Goal: Task Accomplishment & Management: Complete application form

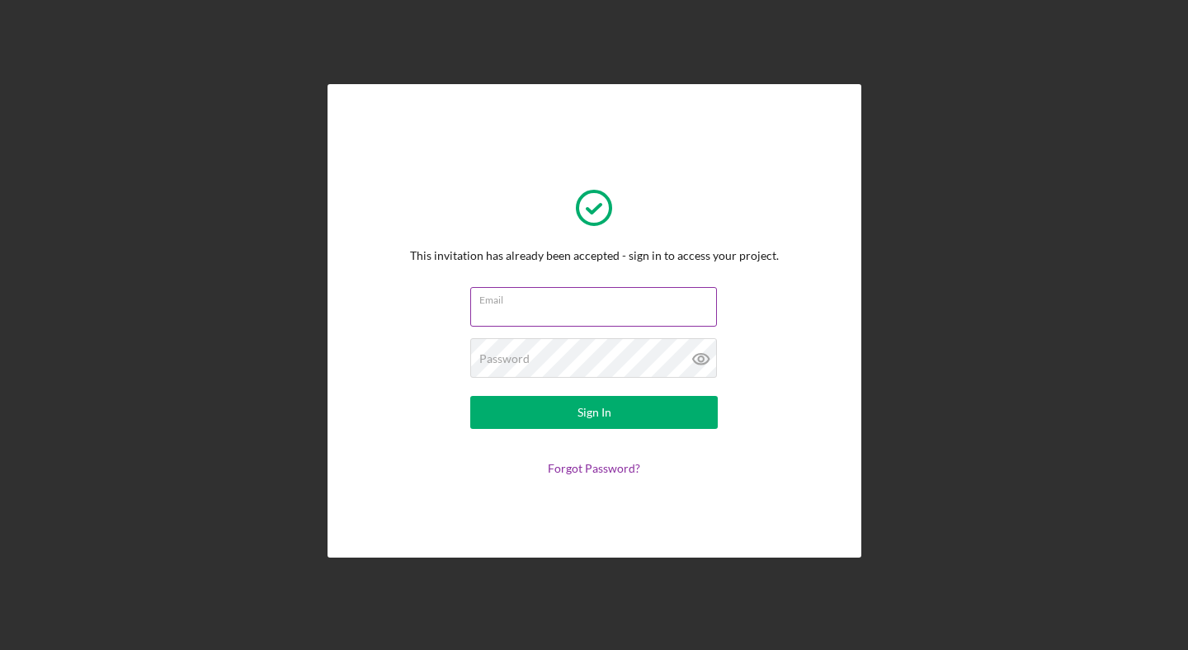
click at [629, 308] on input "Email" at bounding box center [593, 307] width 247 height 40
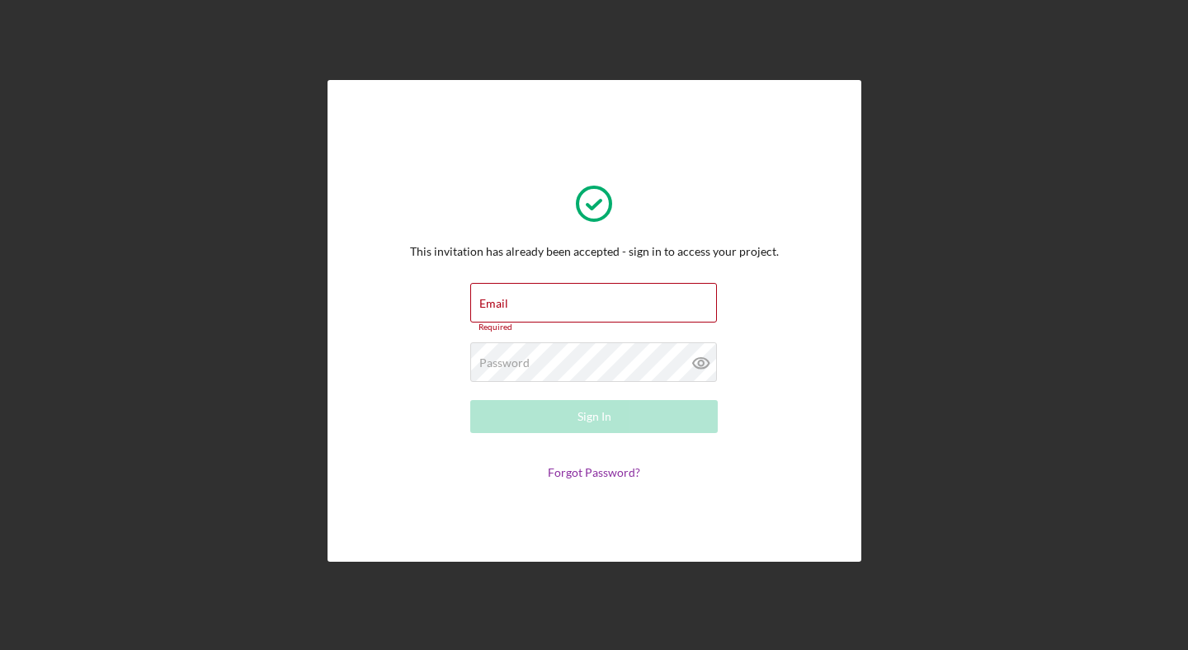
click at [685, 233] on div "This invitation has already been accepted - sign in to access your project. Ema…" at bounding box center [594, 321] width 369 height 317
click at [681, 311] on input "Email" at bounding box center [593, 303] width 247 height 40
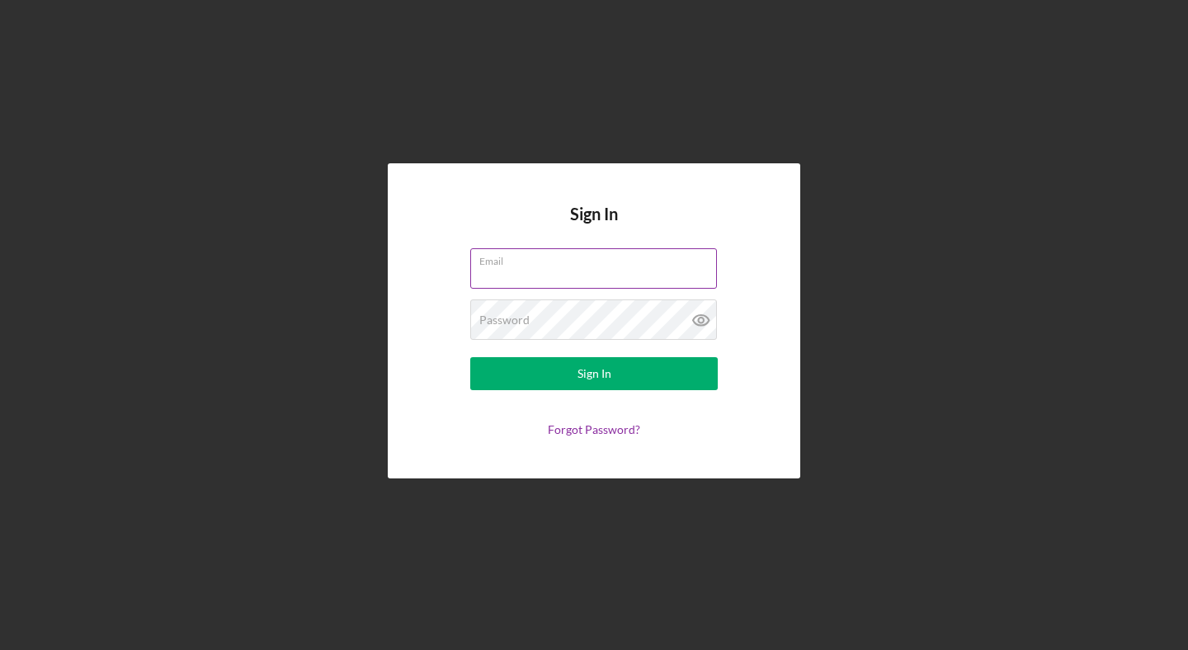
click at [557, 287] on input "Email" at bounding box center [593, 268] width 247 height 40
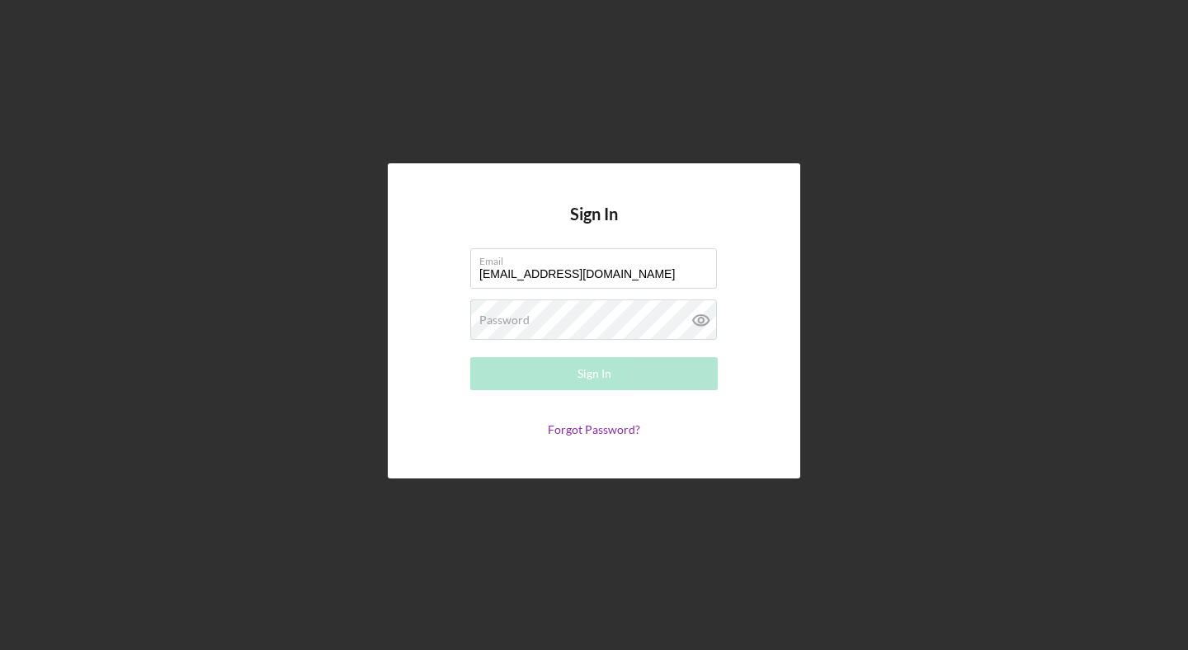
type input "[EMAIL_ADDRESS][DOMAIN_NAME]"
click at [583, 319] on div "Password Required" at bounding box center [594, 320] width 248 height 41
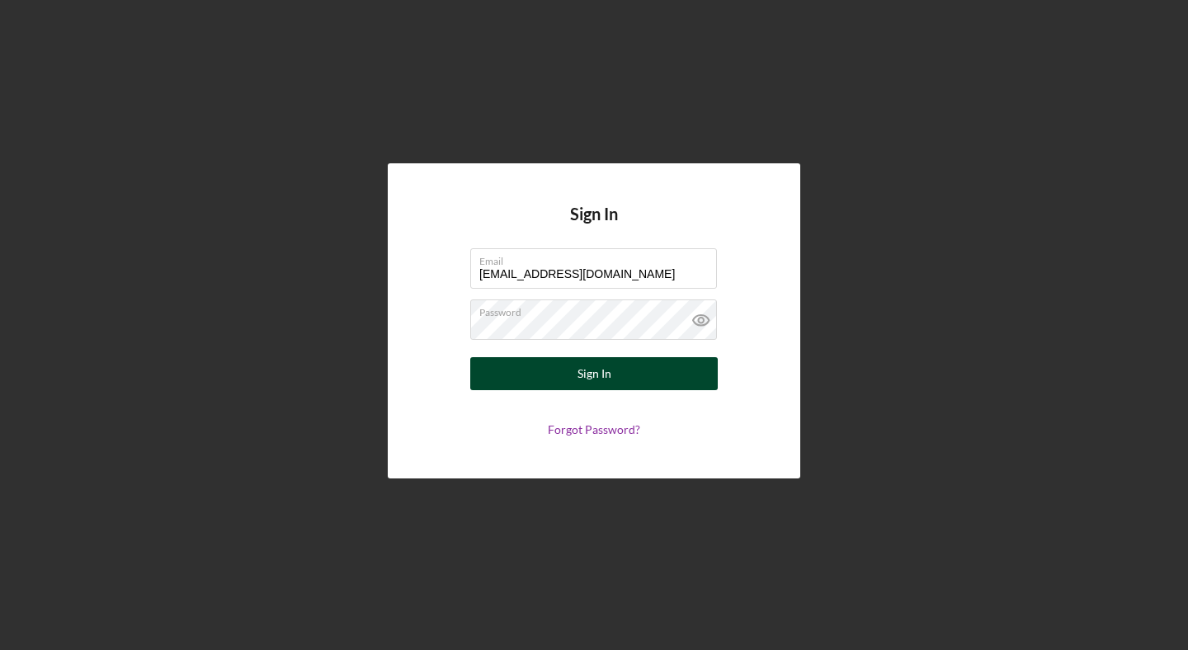
click at [534, 370] on button "Sign In" at bounding box center [594, 373] width 248 height 33
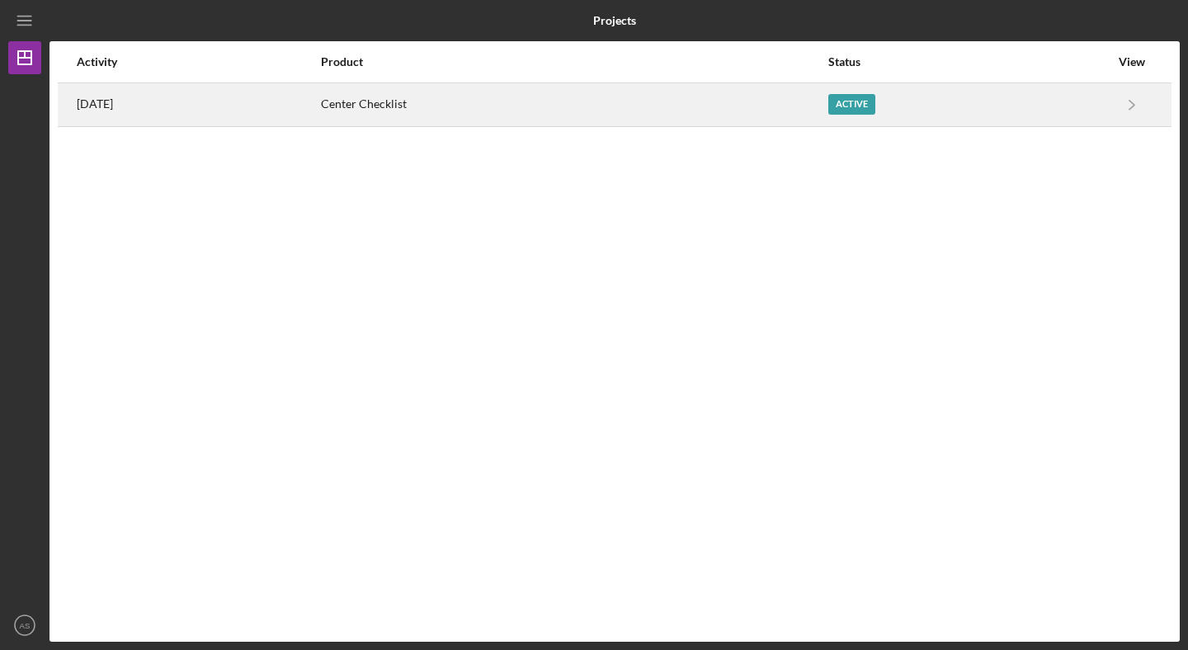
click at [483, 103] on div "Center Checklist" at bounding box center [574, 104] width 506 height 41
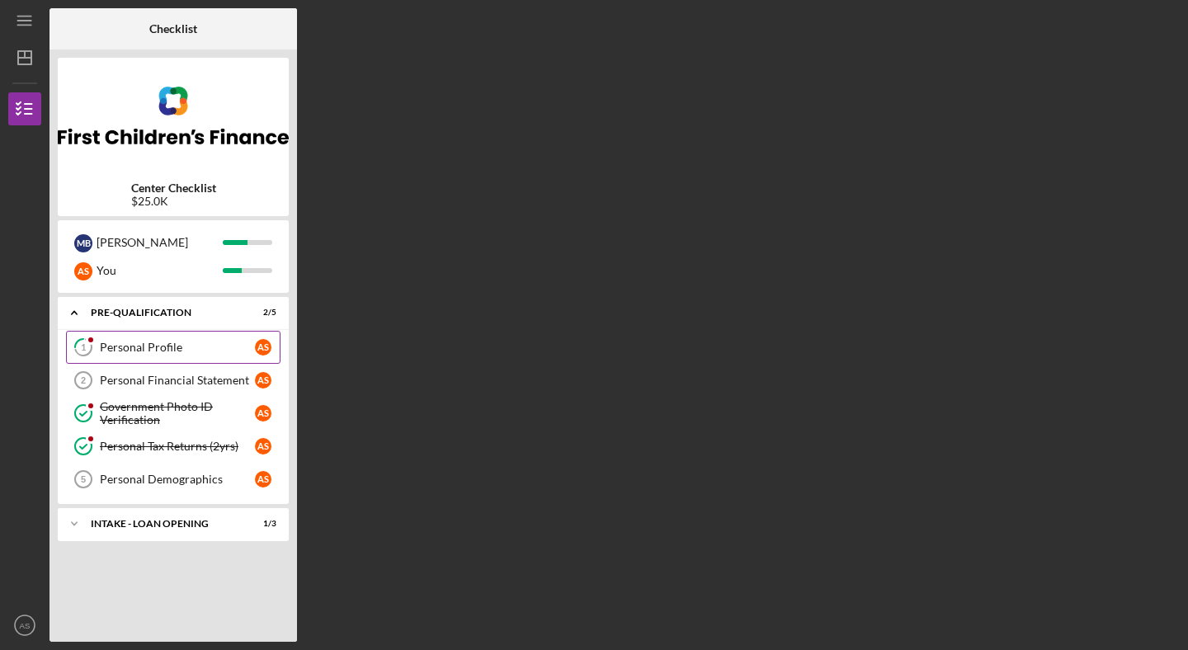
click at [158, 342] on div "Personal Profile" at bounding box center [177, 347] width 155 height 13
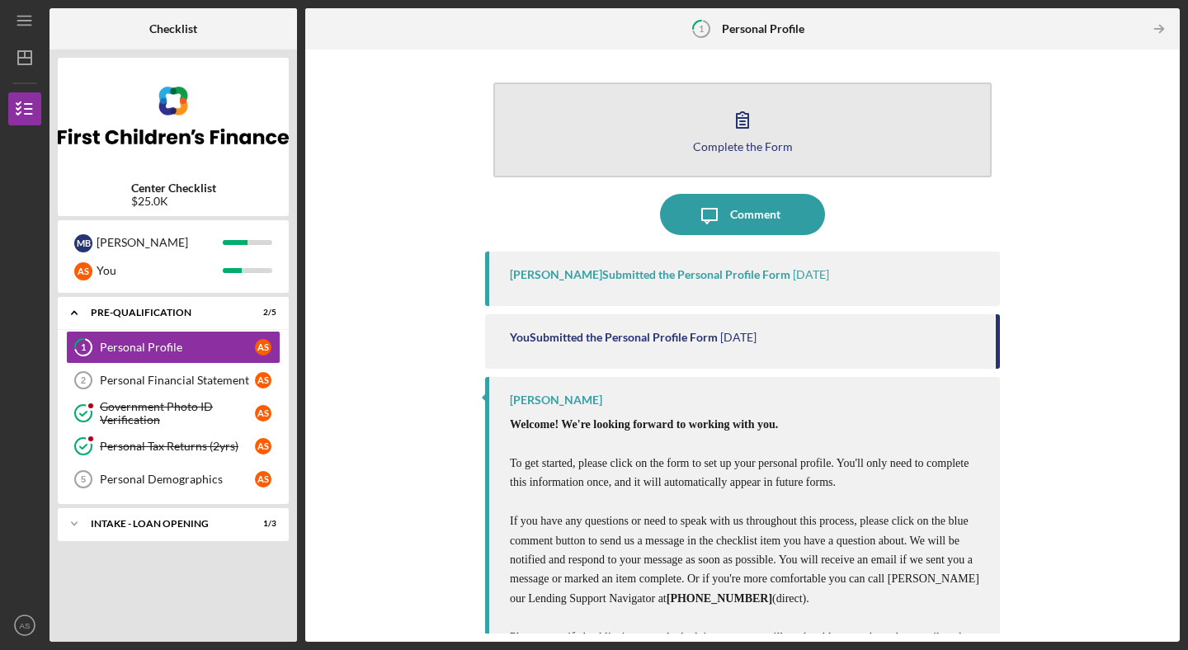
click at [764, 120] on button "Complete the Form Form" at bounding box center [742, 130] width 498 height 95
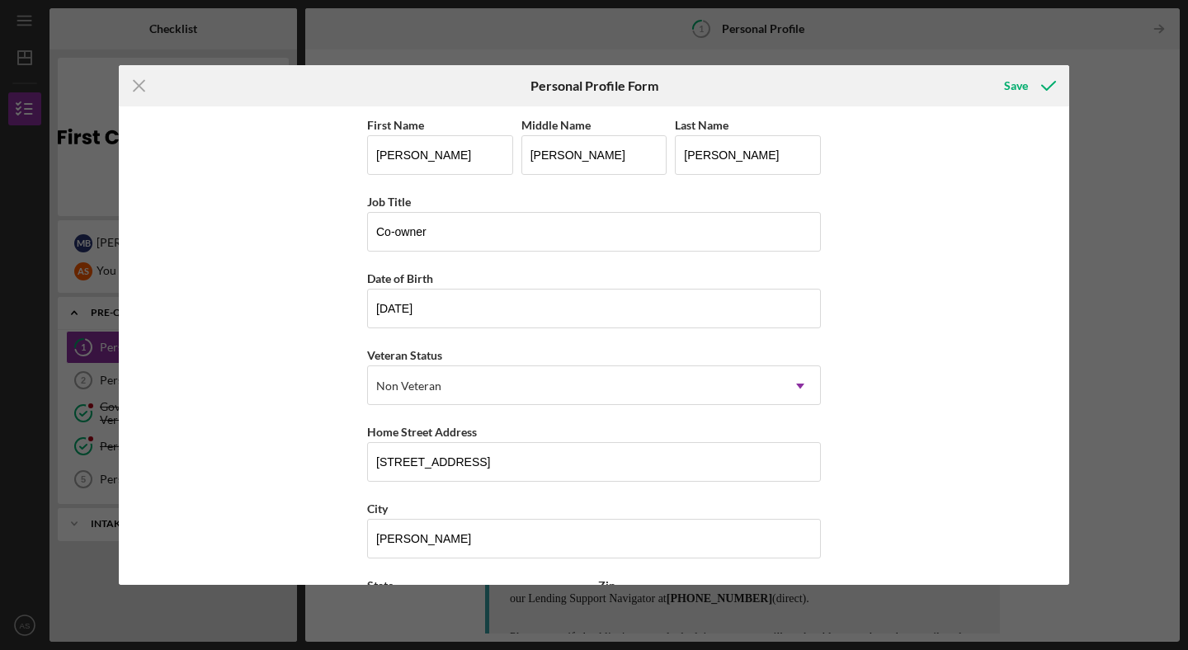
scroll to position [152, 0]
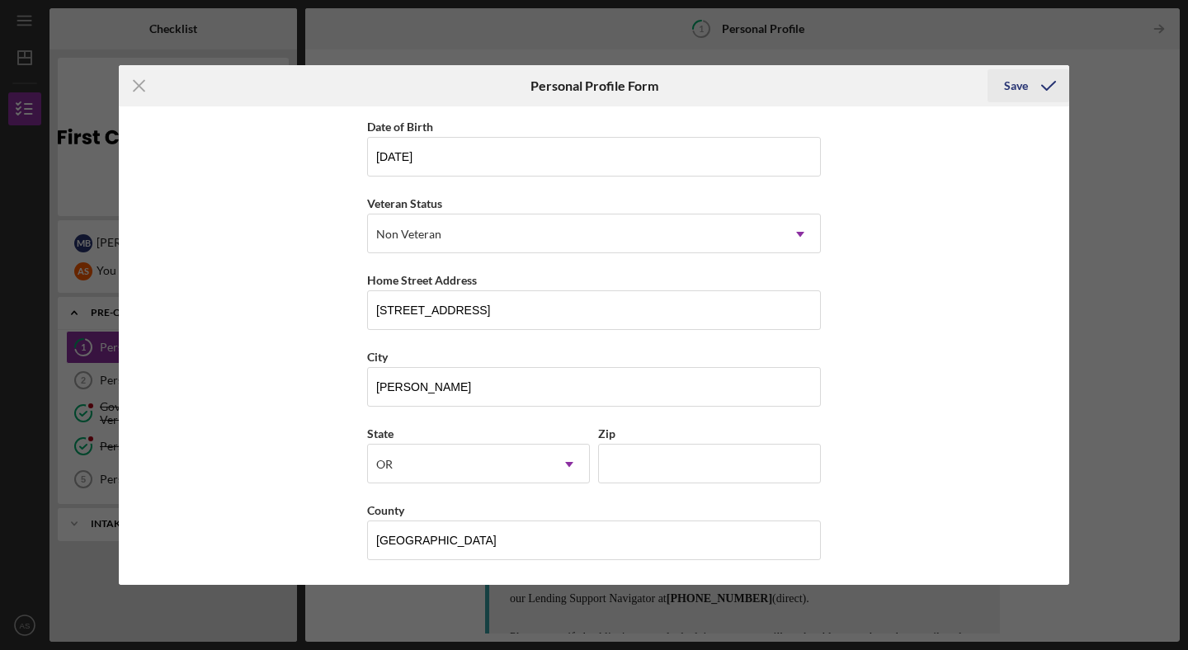
click at [1027, 82] on button "Save" at bounding box center [1029, 85] width 82 height 33
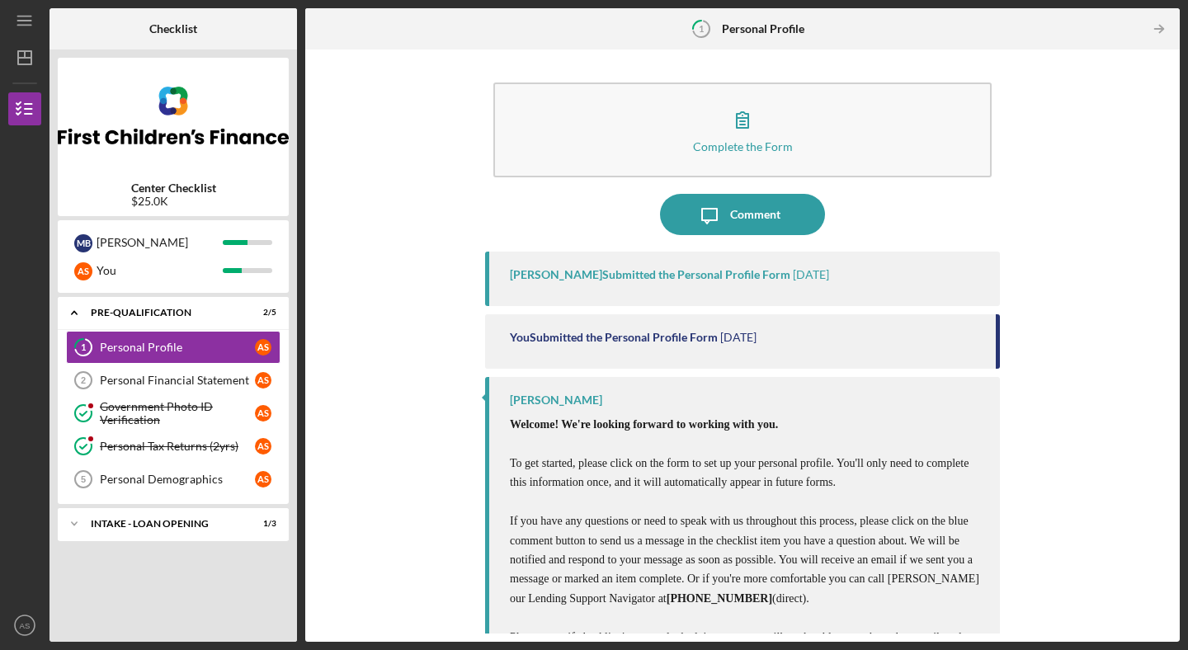
scroll to position [92, 0]
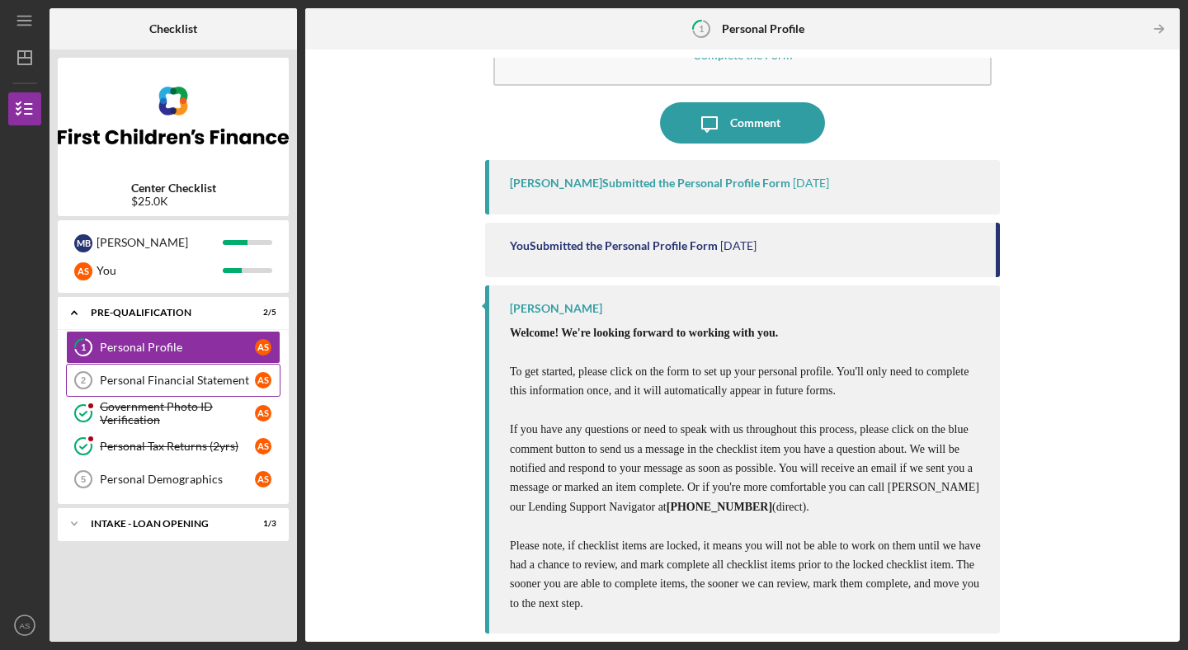
click at [225, 383] on div "Personal Financial Statement" at bounding box center [177, 380] width 155 height 13
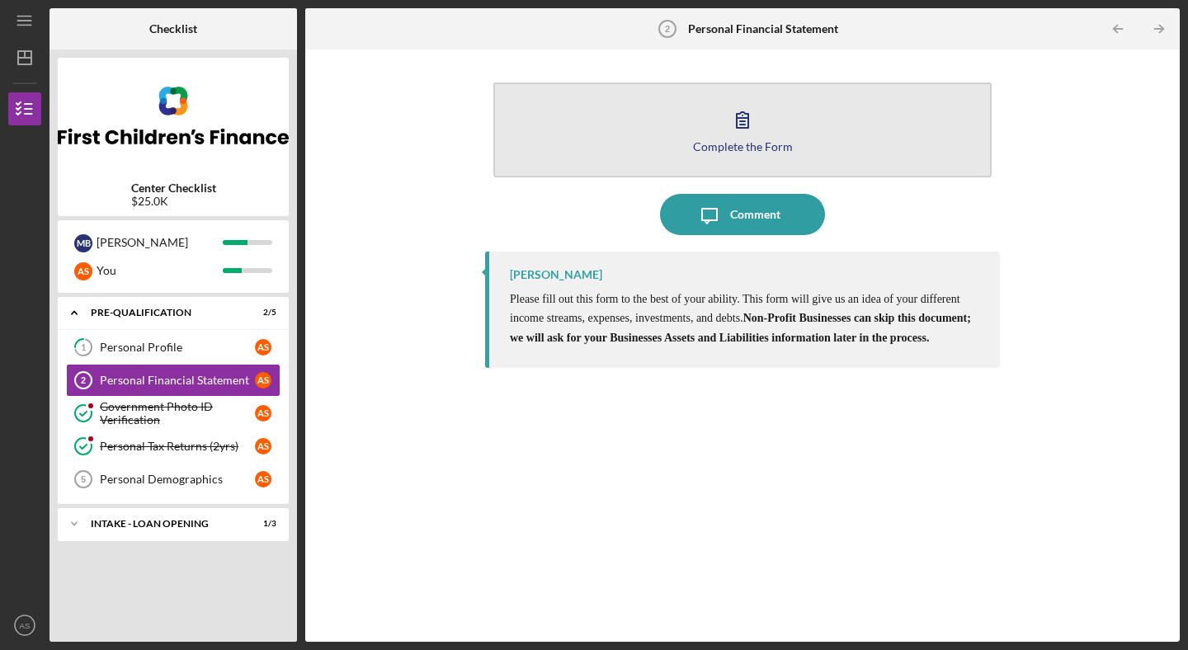
click at [751, 126] on icon "button" at bounding box center [742, 119] width 41 height 41
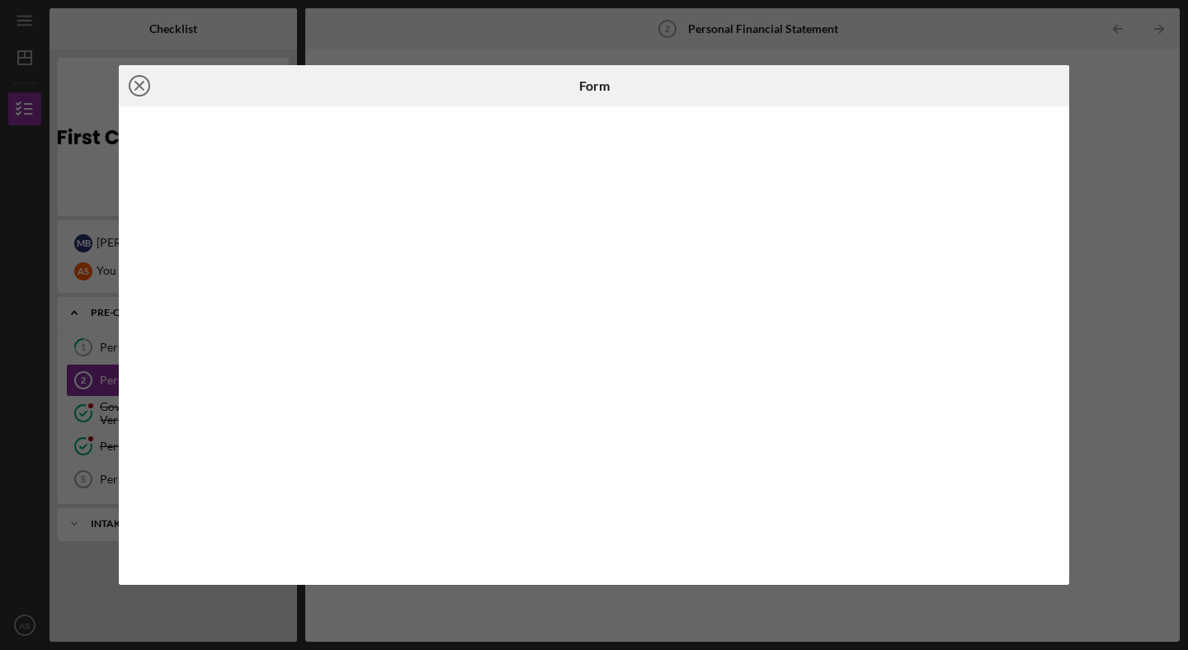
click at [141, 83] on line at bounding box center [139, 86] width 8 height 8
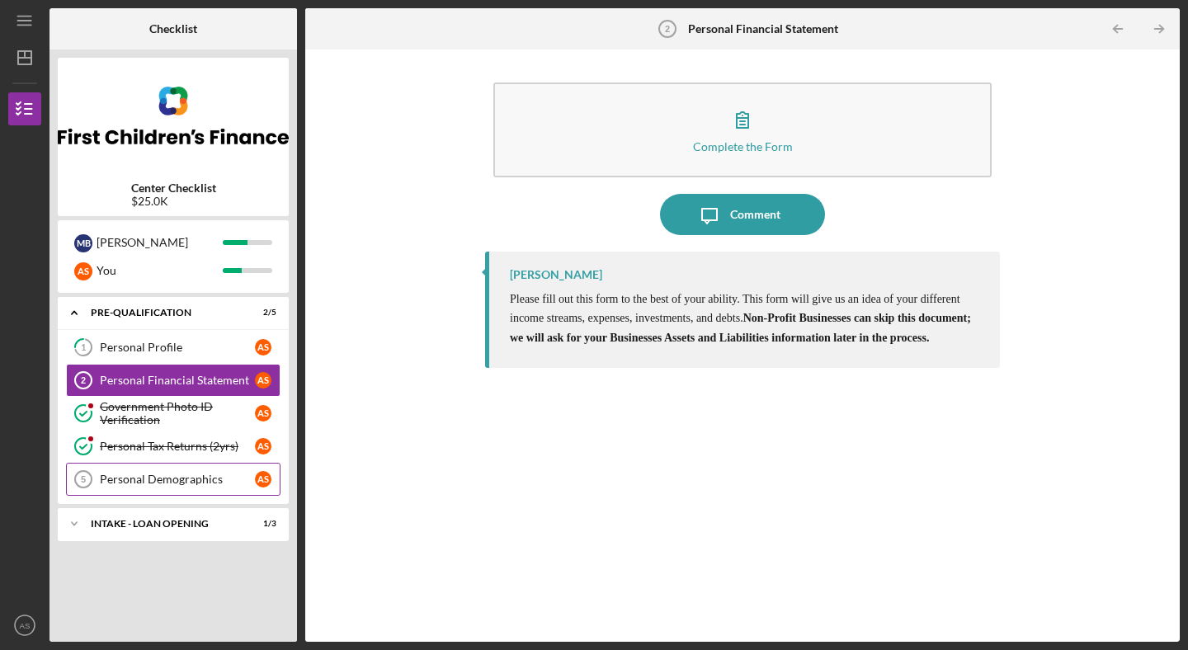
click at [181, 474] on div "Personal Demographics" at bounding box center [177, 479] width 155 height 13
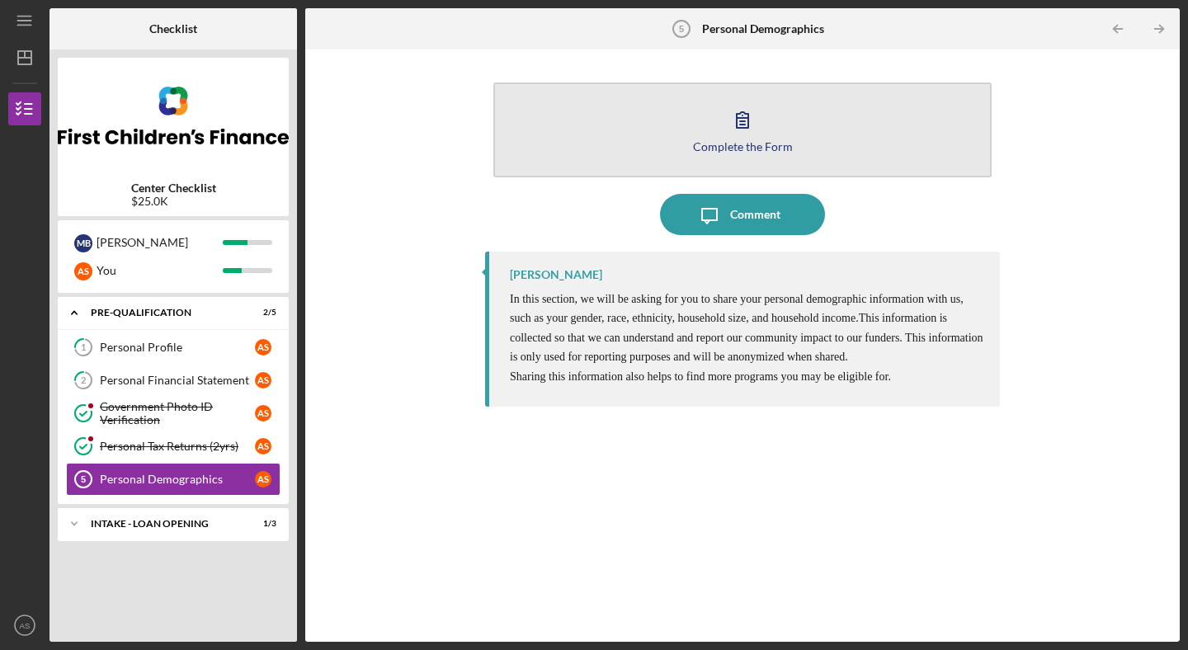
click at [753, 152] on div "Complete the Form" at bounding box center [743, 146] width 100 height 12
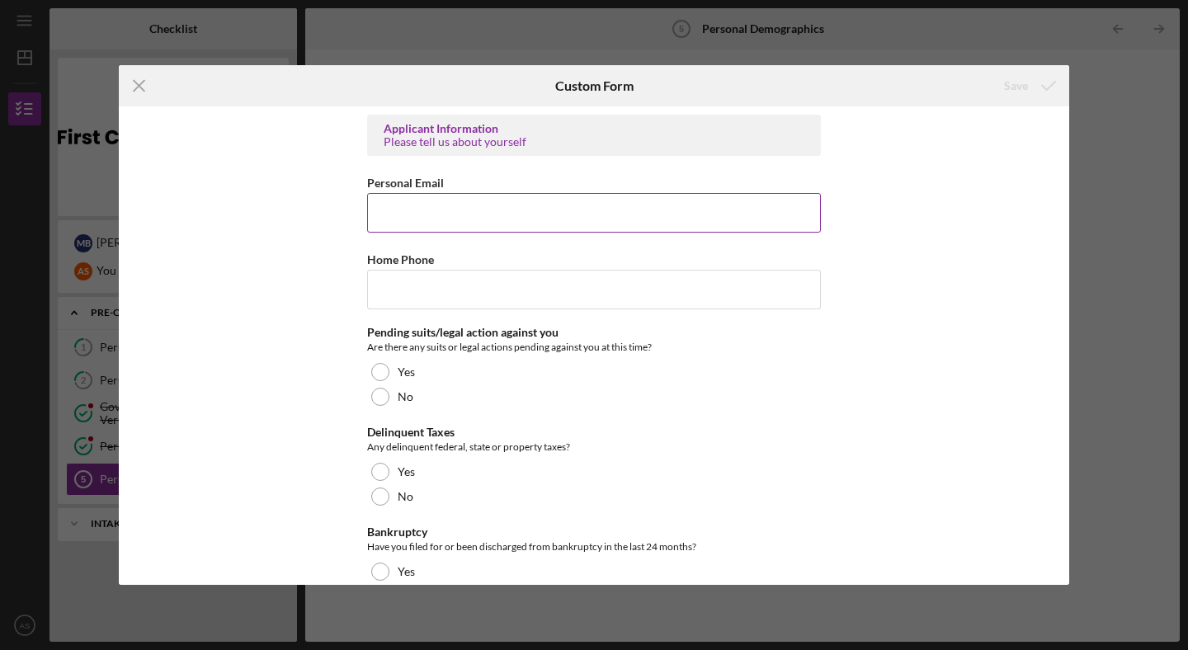
click at [705, 210] on input "Personal Email" at bounding box center [594, 213] width 454 height 40
type input "[EMAIL_ADDRESS][DOMAIN_NAME]"
click at [620, 294] on input "Home Phone" at bounding box center [594, 290] width 454 height 40
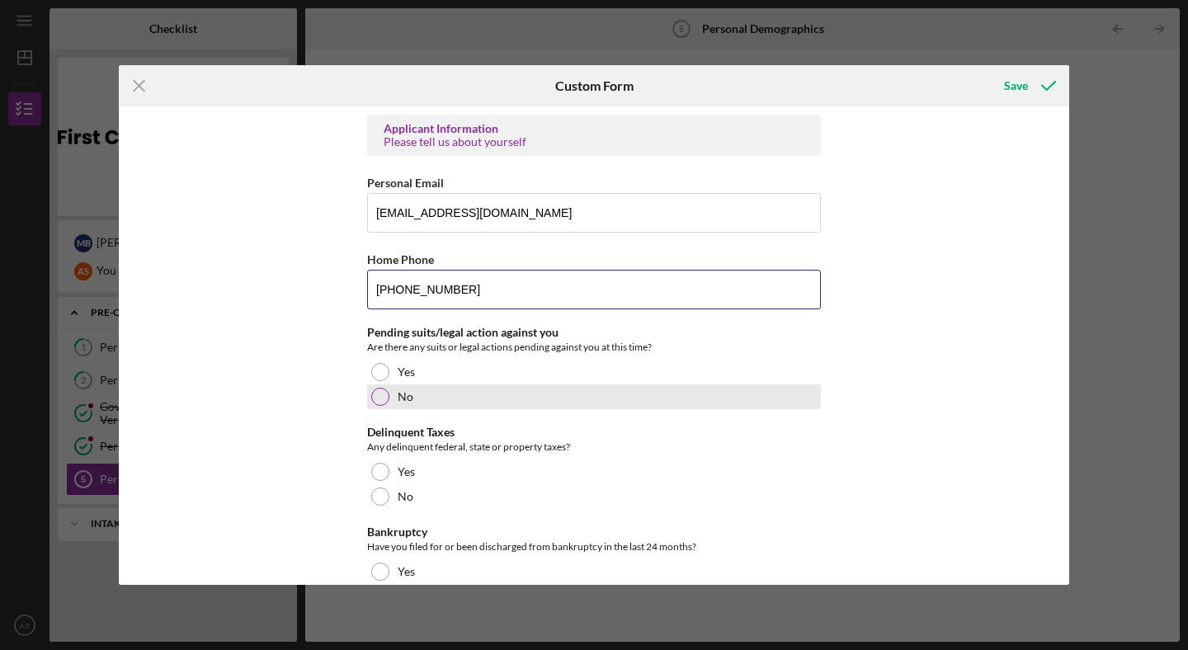
type input "[PHONE_NUMBER]"
click at [433, 391] on div "No" at bounding box center [594, 397] width 454 height 25
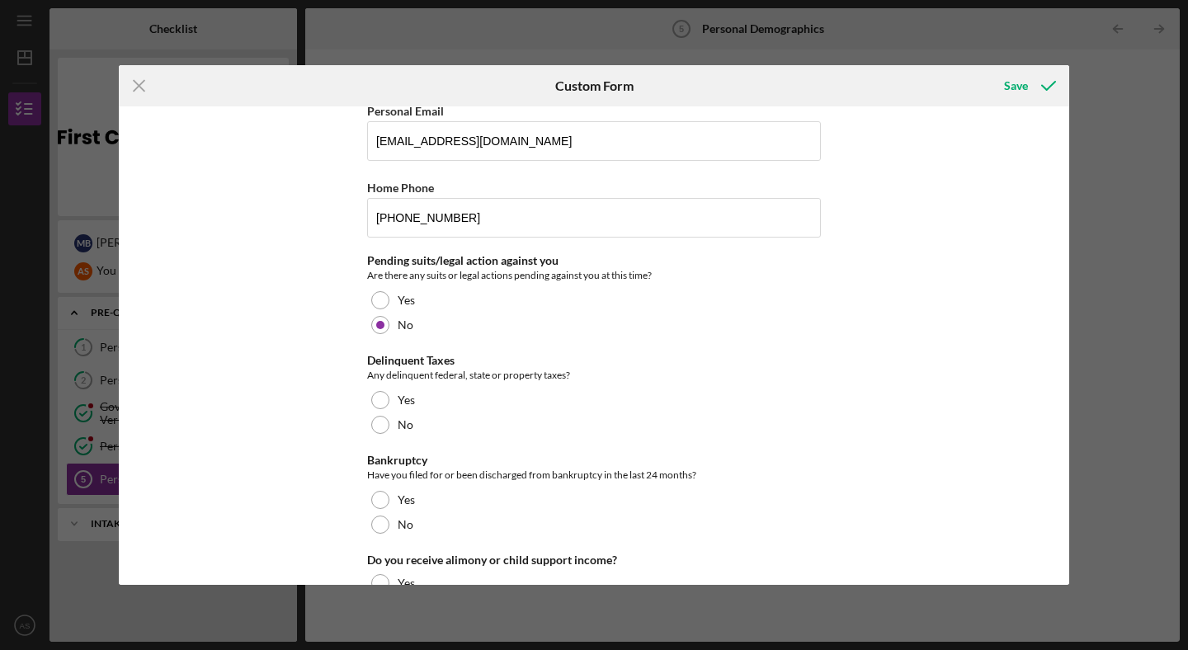
scroll to position [70, 0]
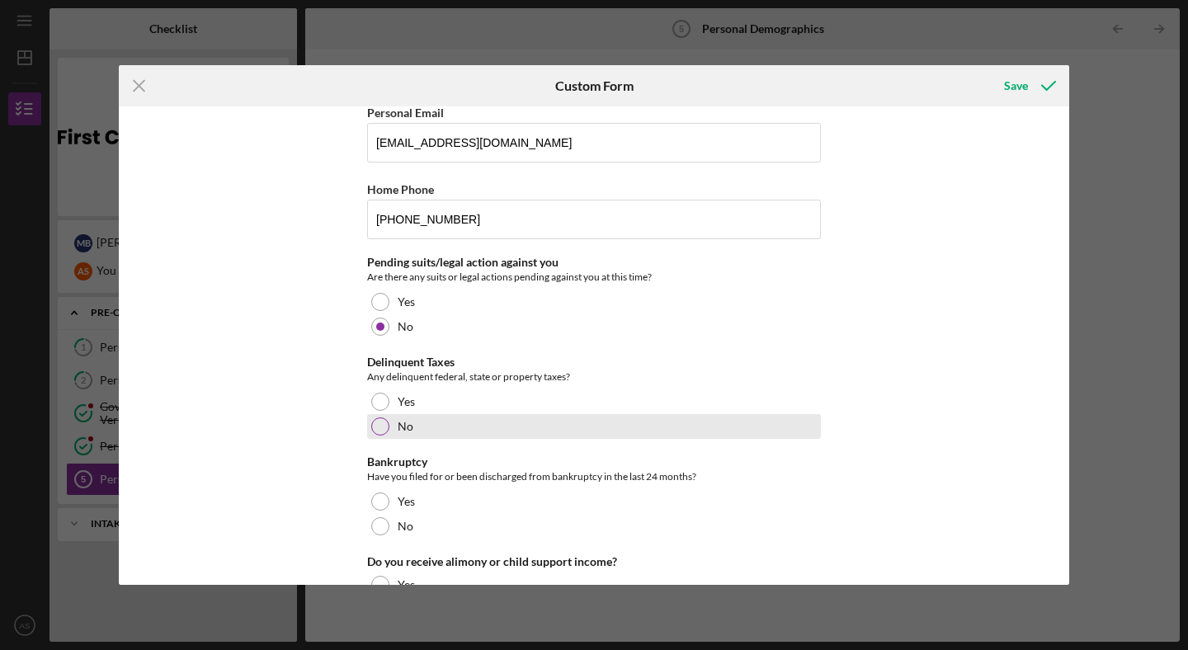
click at [436, 419] on div "No" at bounding box center [594, 426] width 454 height 25
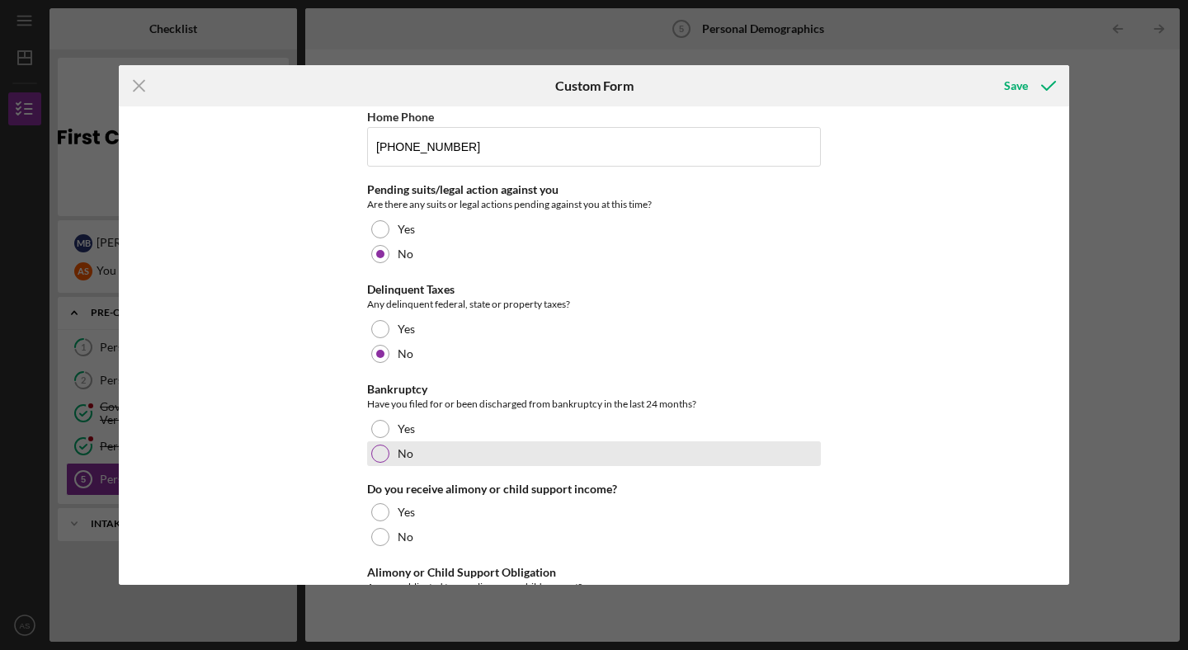
click at [426, 451] on div "No" at bounding box center [594, 453] width 454 height 25
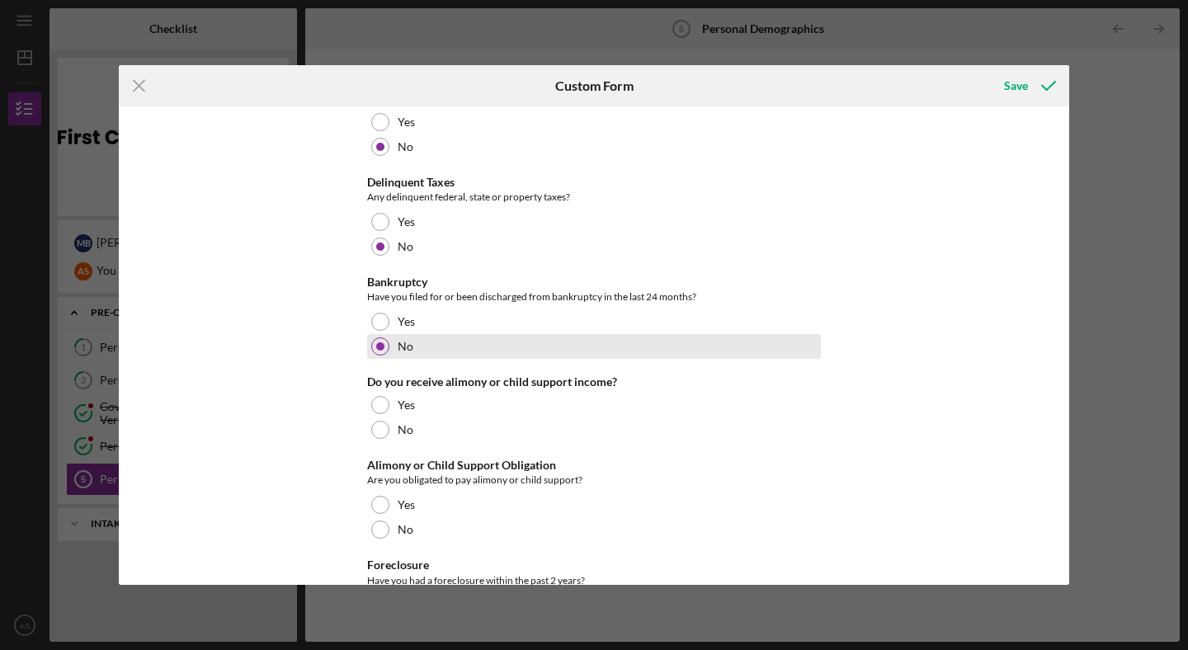
scroll to position [280, 0]
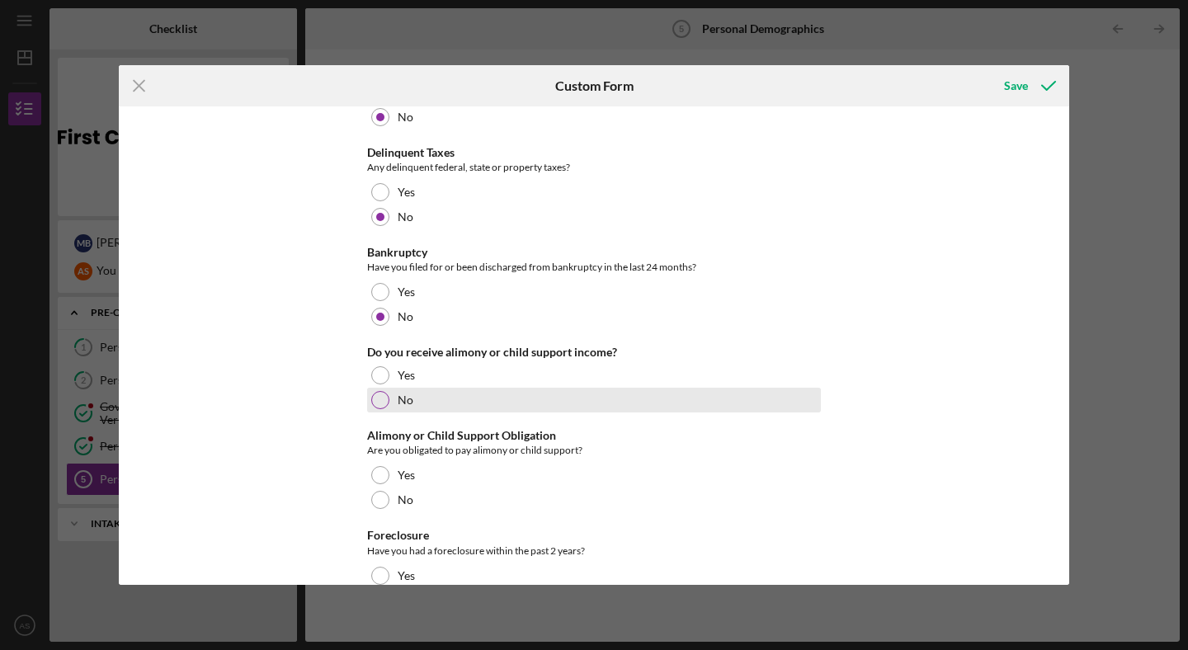
click at [405, 402] on label "No" at bounding box center [406, 400] width 16 height 13
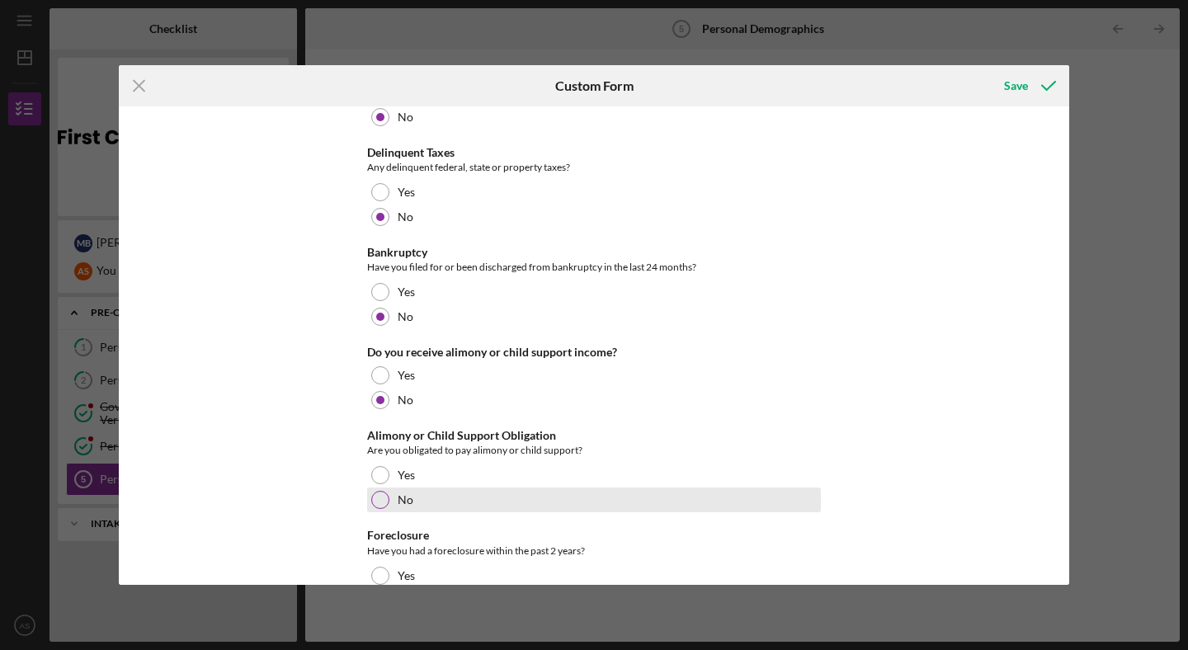
click at [401, 505] on label "No" at bounding box center [406, 499] width 16 height 13
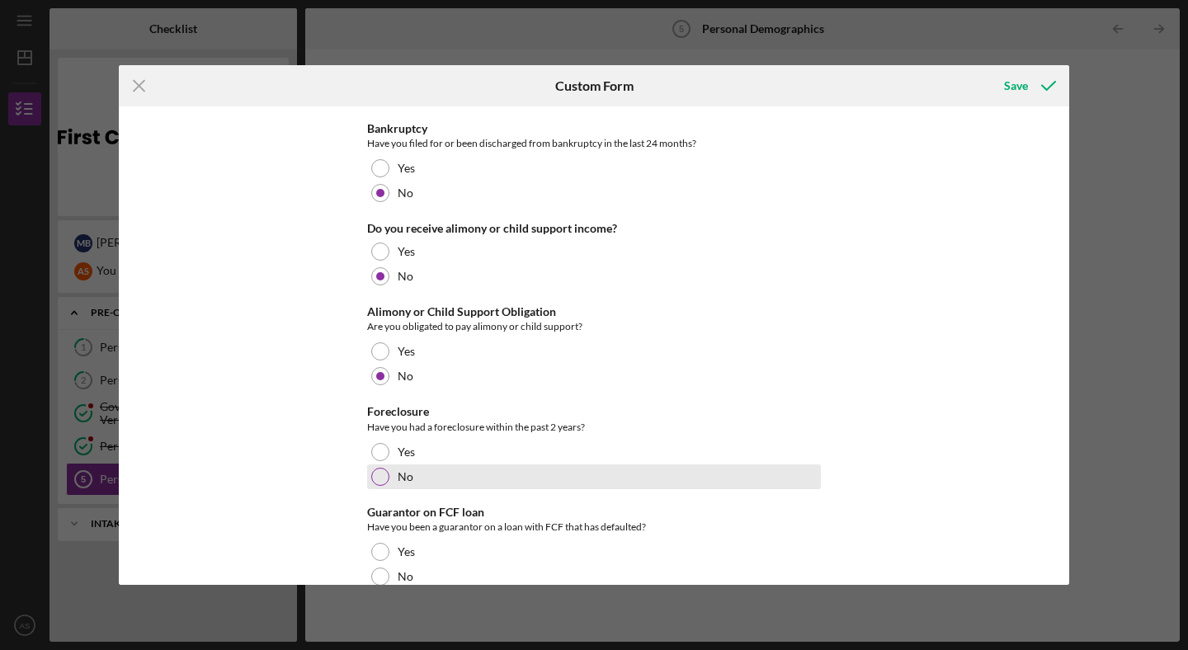
click at [399, 470] on label "No" at bounding box center [406, 476] width 16 height 13
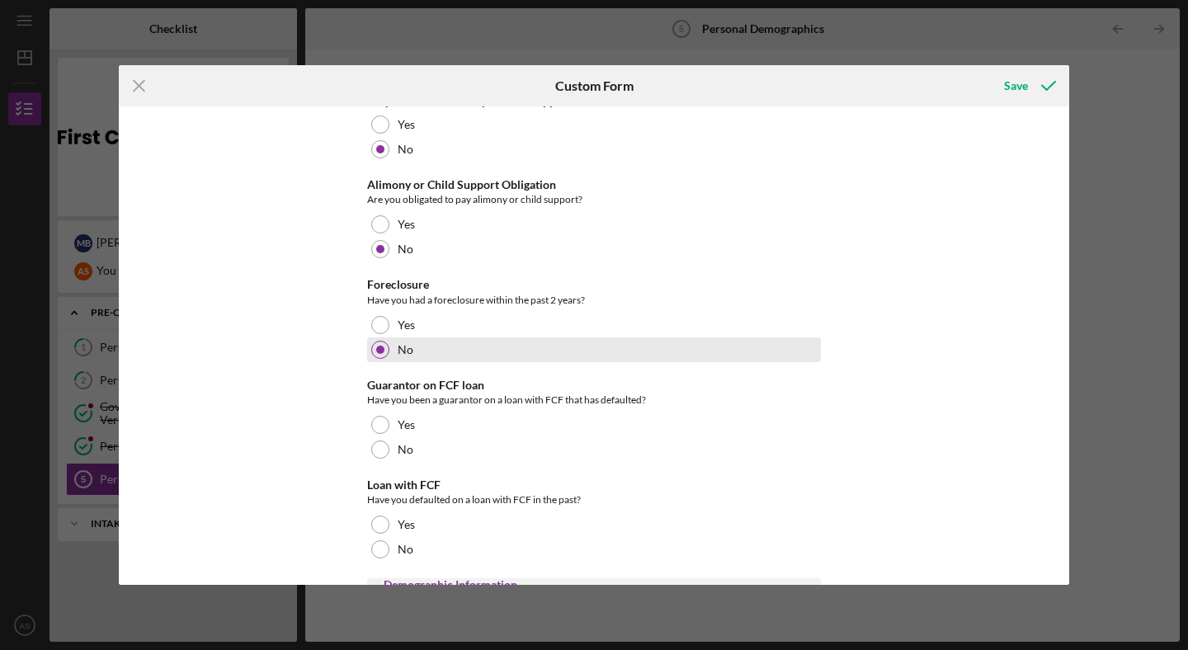
scroll to position [549, 0]
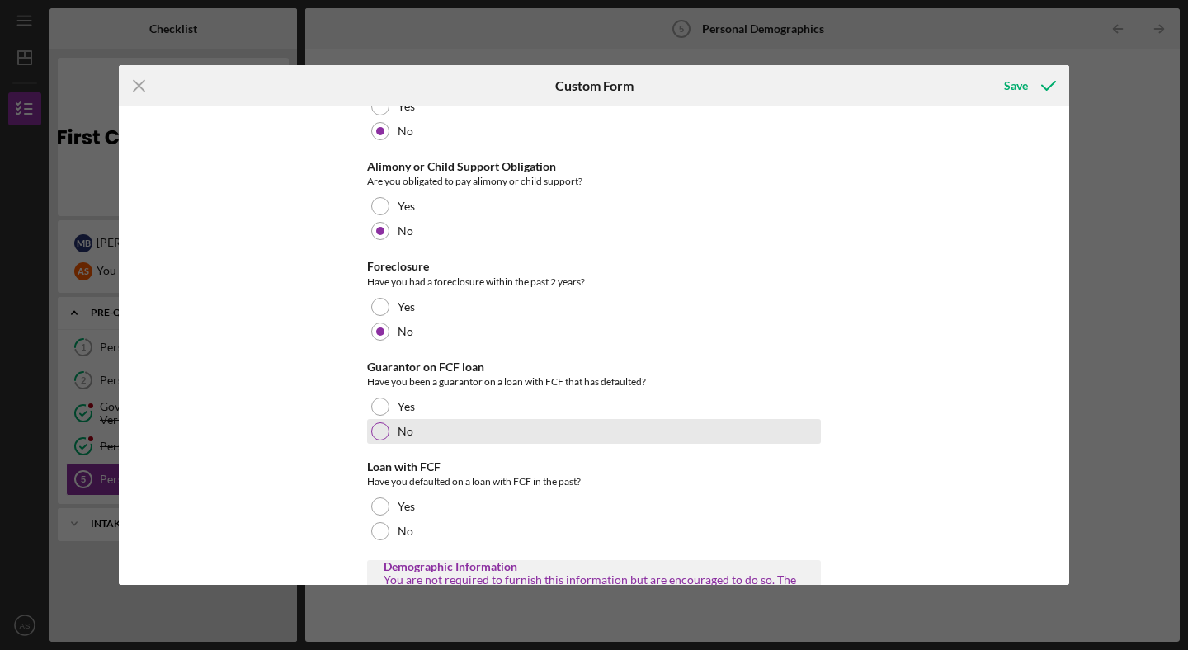
click at [390, 421] on div "No" at bounding box center [594, 431] width 454 height 25
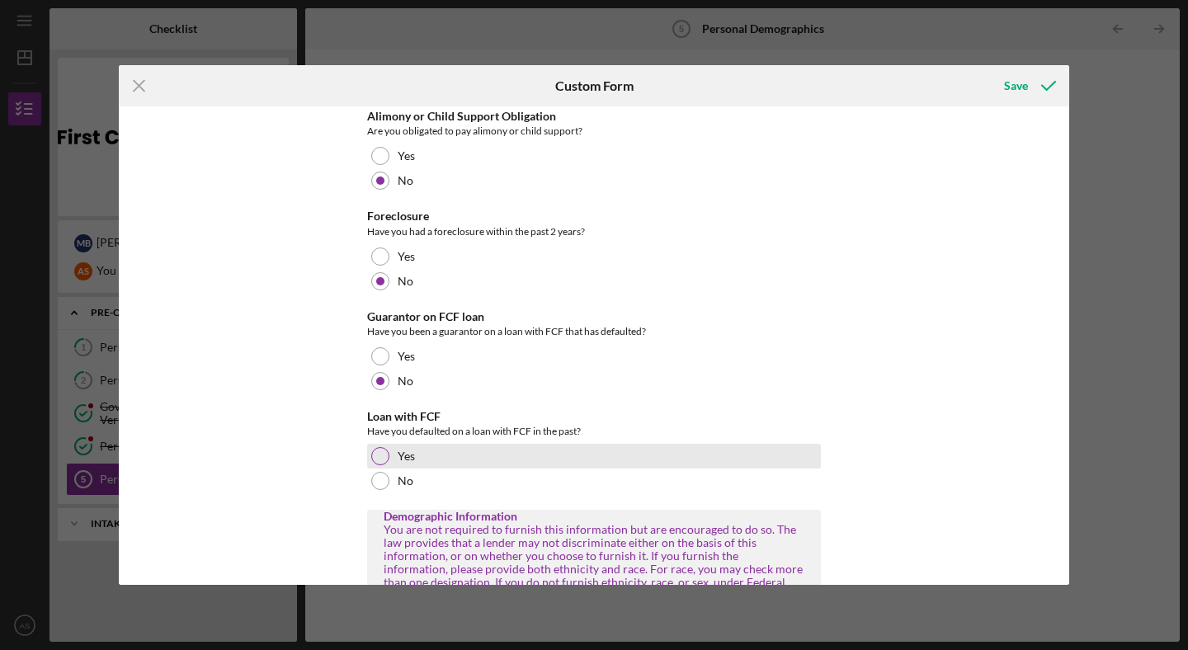
scroll to position [602, 0]
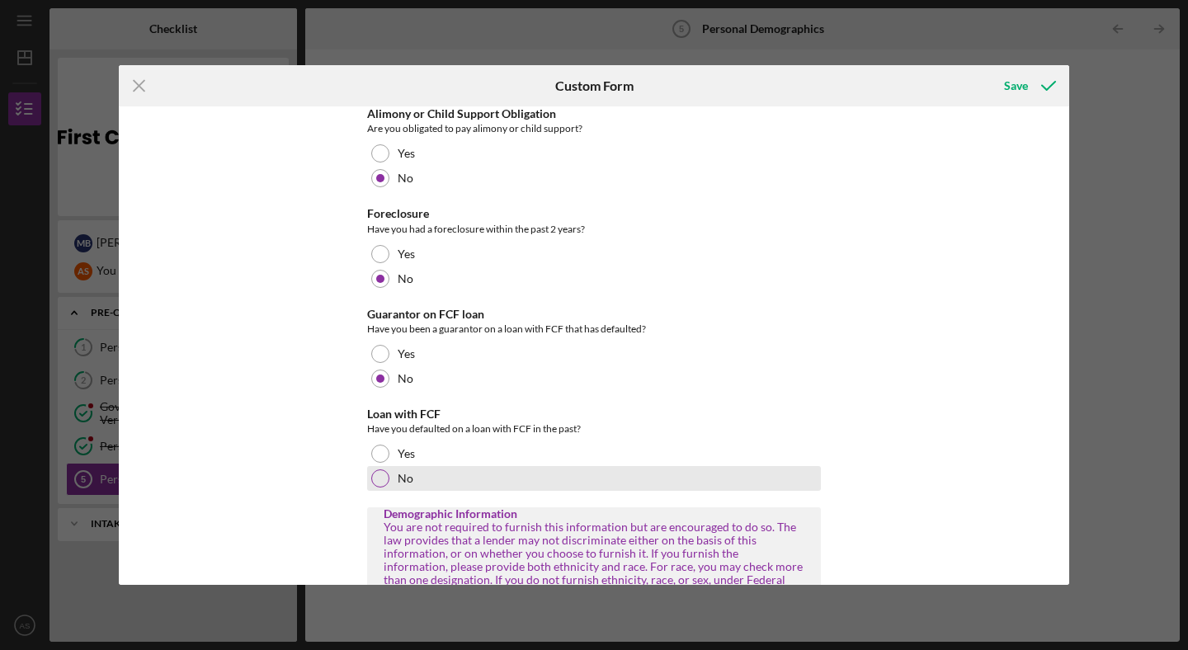
click at [416, 479] on div "No" at bounding box center [594, 478] width 454 height 25
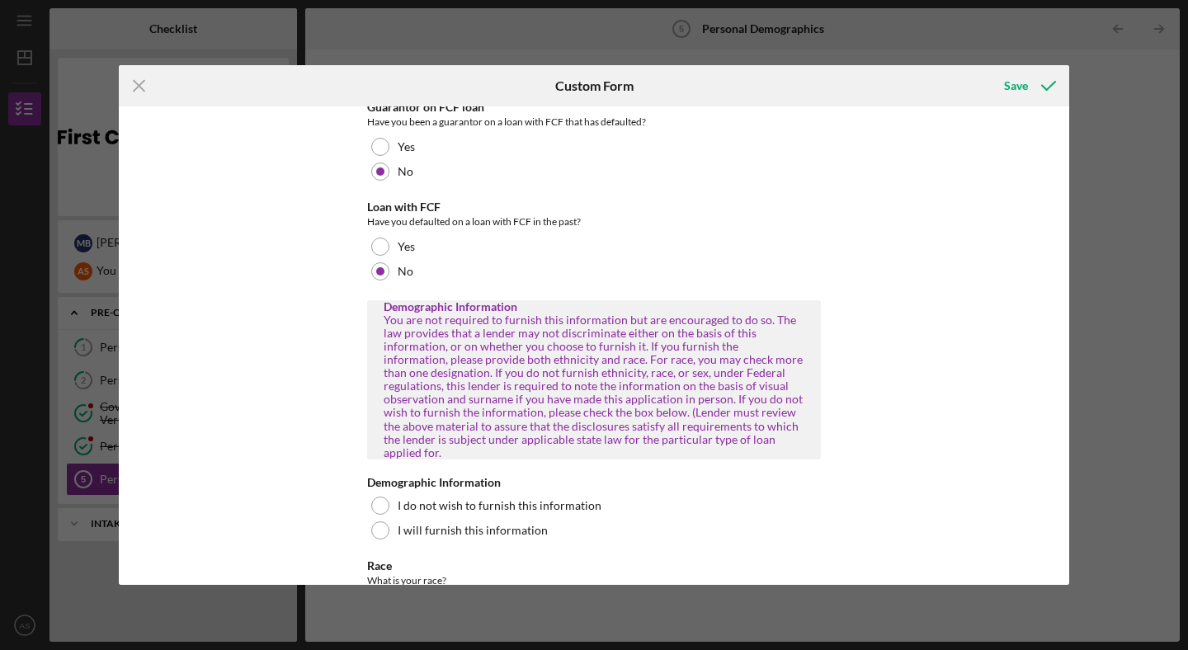
scroll to position [925, 0]
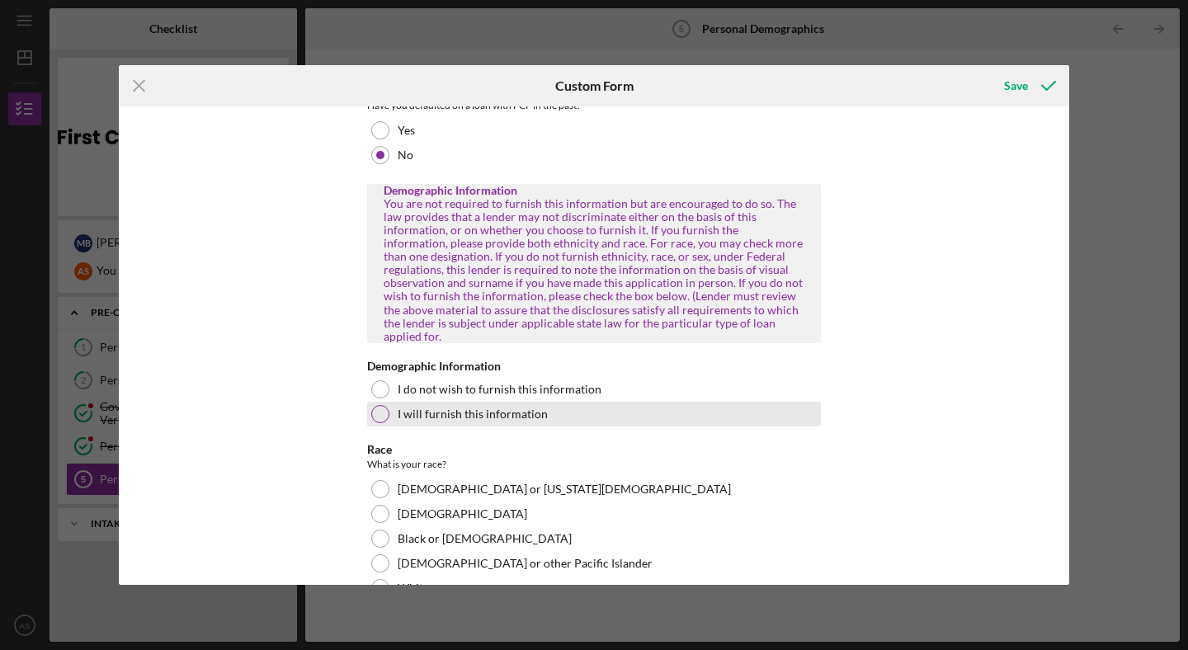
click at [611, 403] on div "I will furnish this information" at bounding box center [594, 414] width 454 height 25
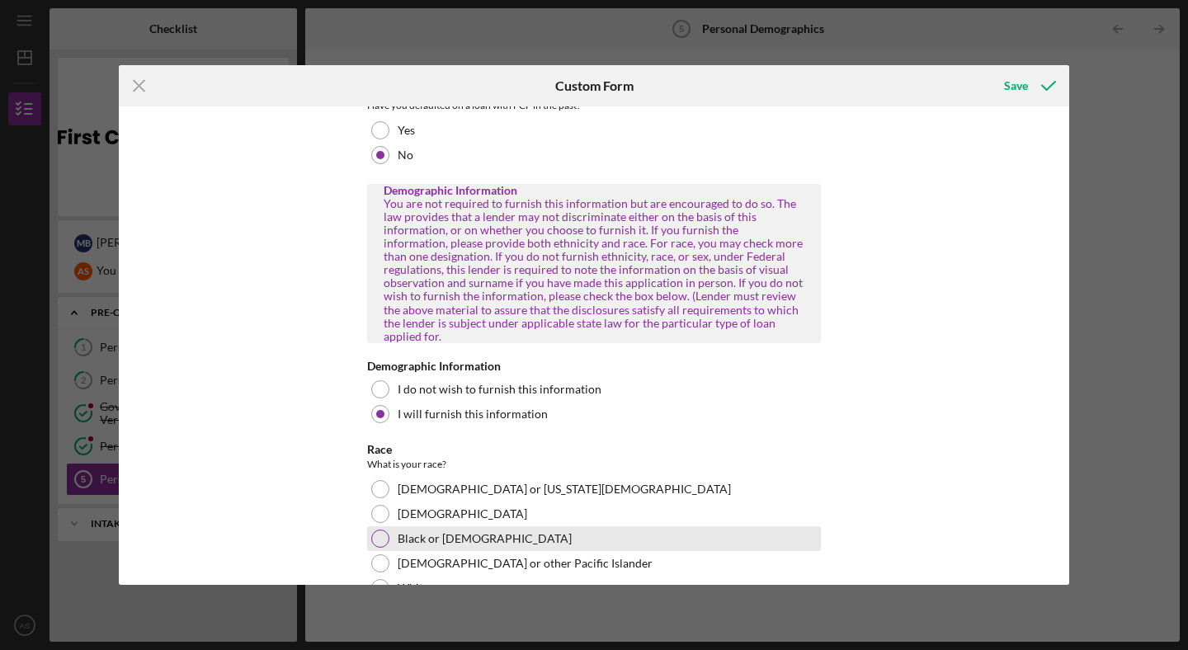
click at [516, 532] on label "Black or [DEMOGRAPHIC_DATA]" at bounding box center [485, 538] width 174 height 13
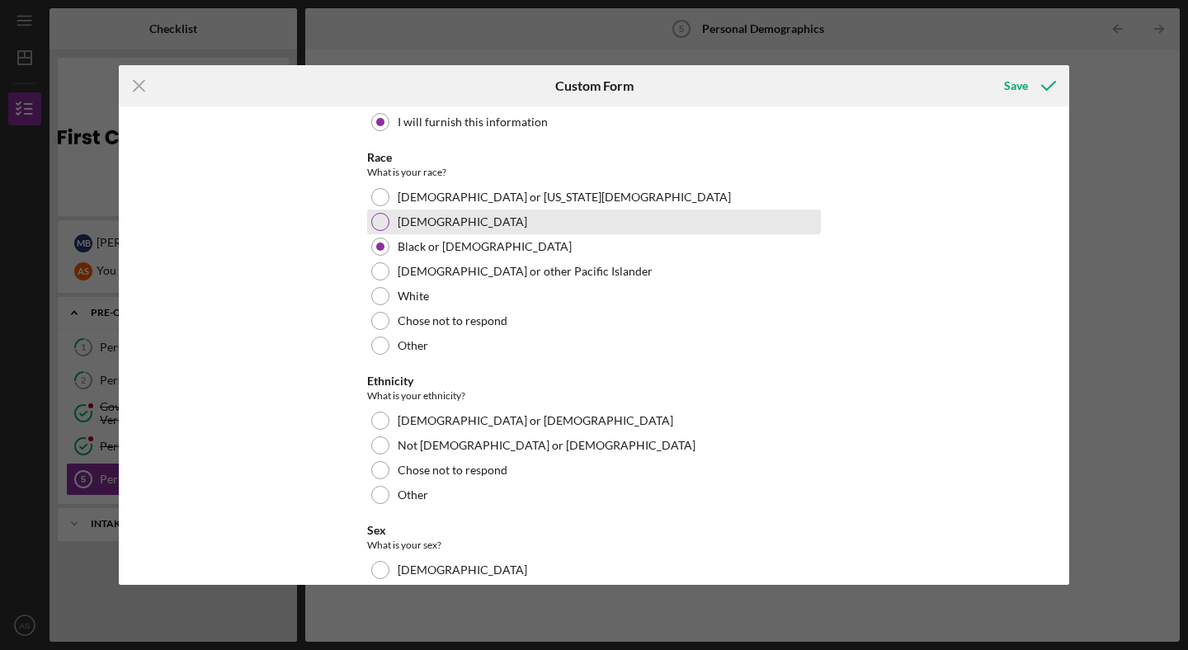
scroll to position [1219, 0]
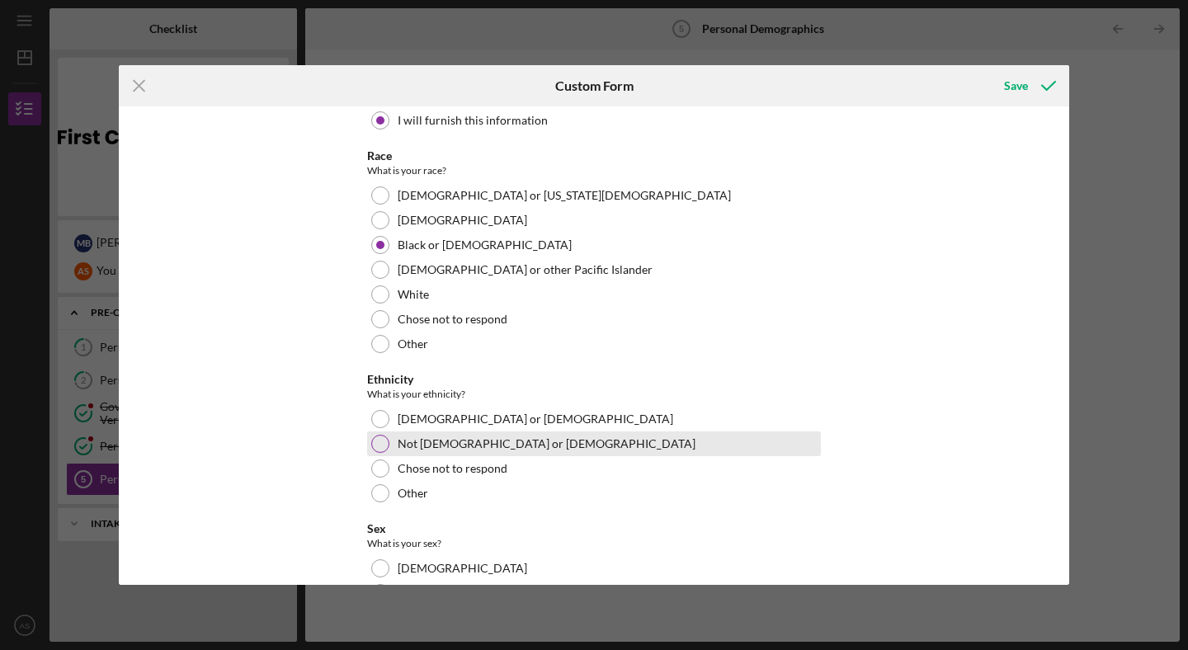
click at [522, 433] on div "Not [DEMOGRAPHIC_DATA] or [DEMOGRAPHIC_DATA]" at bounding box center [594, 444] width 454 height 25
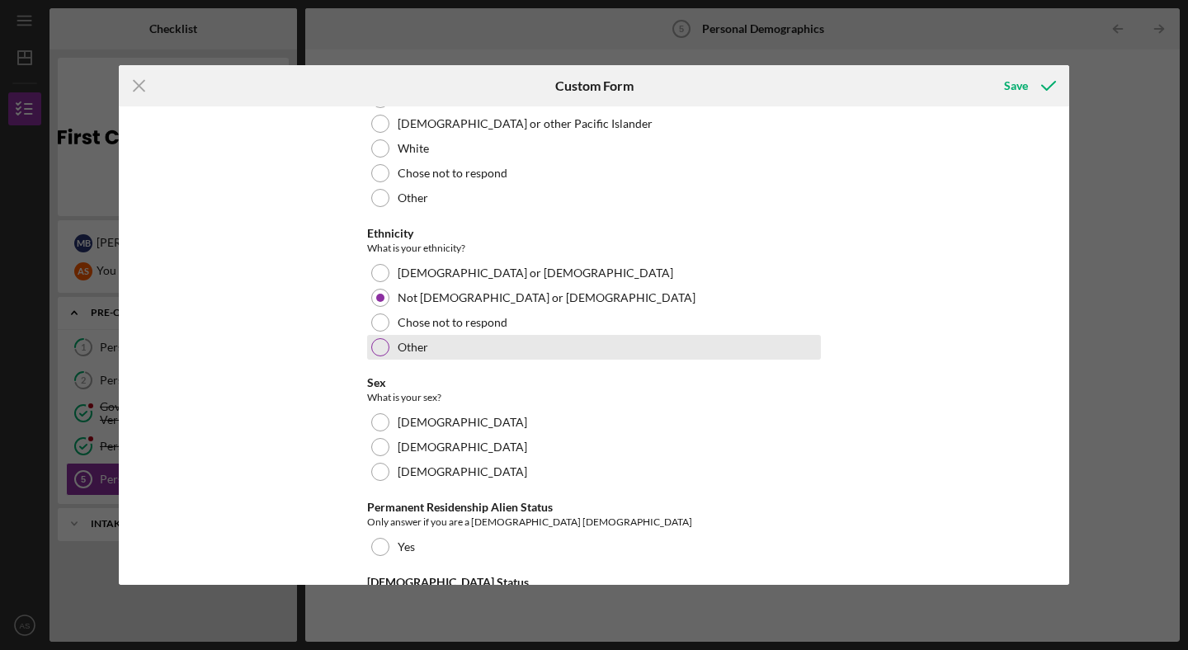
scroll to position [1385, 0]
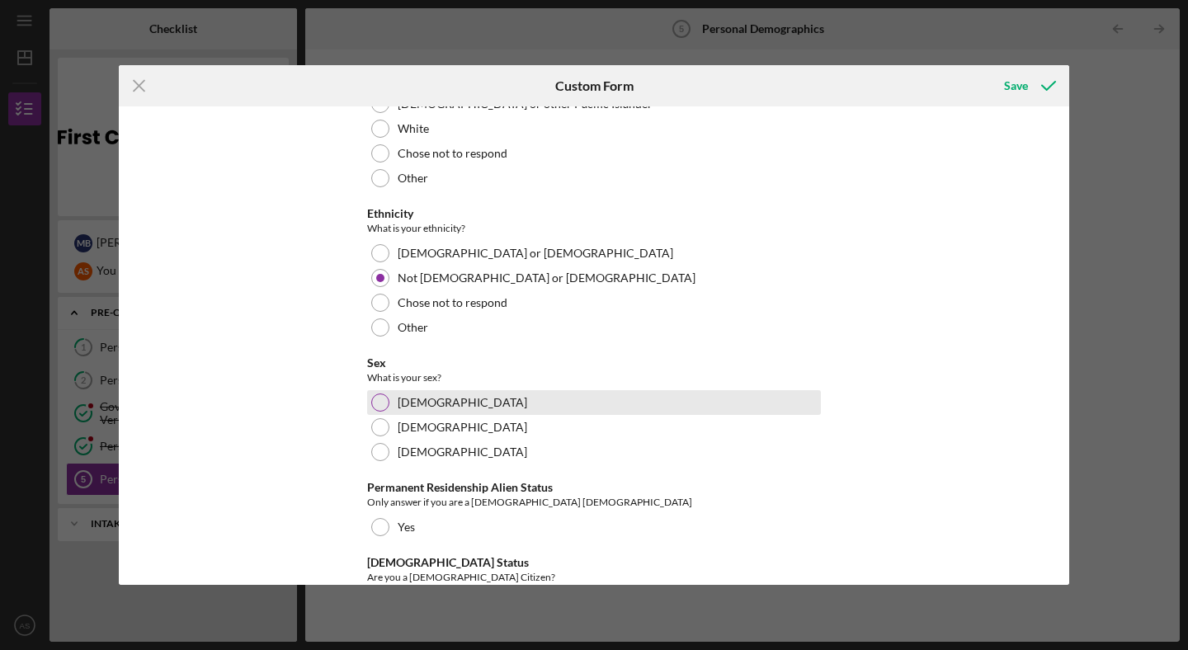
click at [517, 390] on div "[DEMOGRAPHIC_DATA]" at bounding box center [594, 402] width 454 height 25
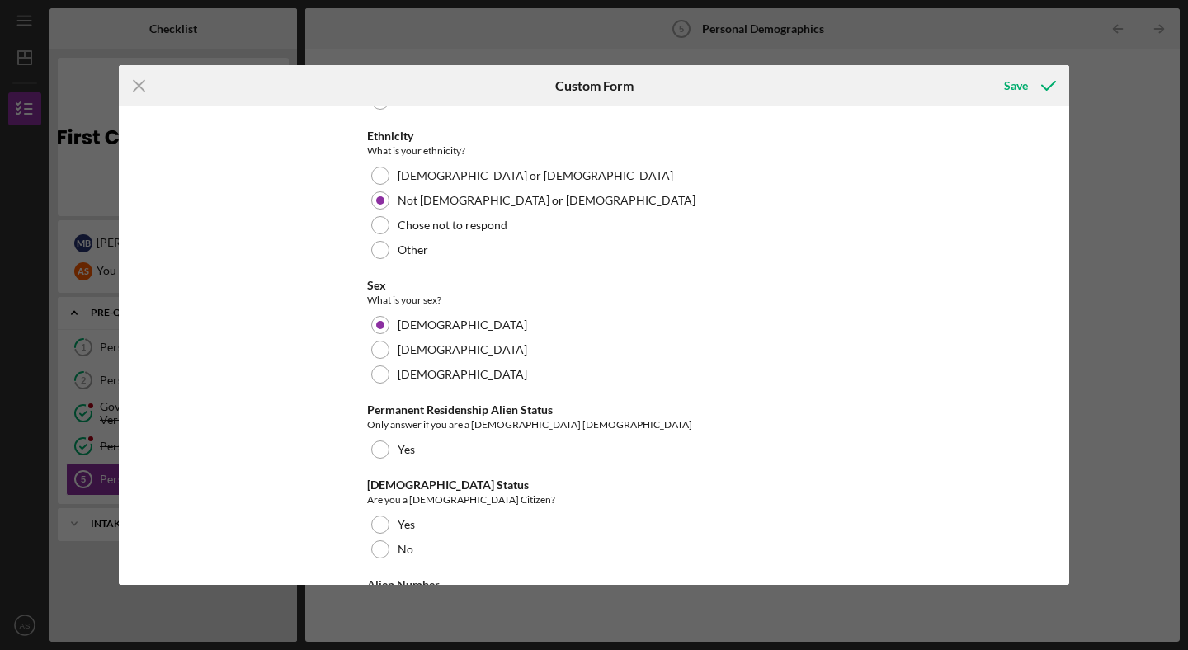
scroll to position [1464, 0]
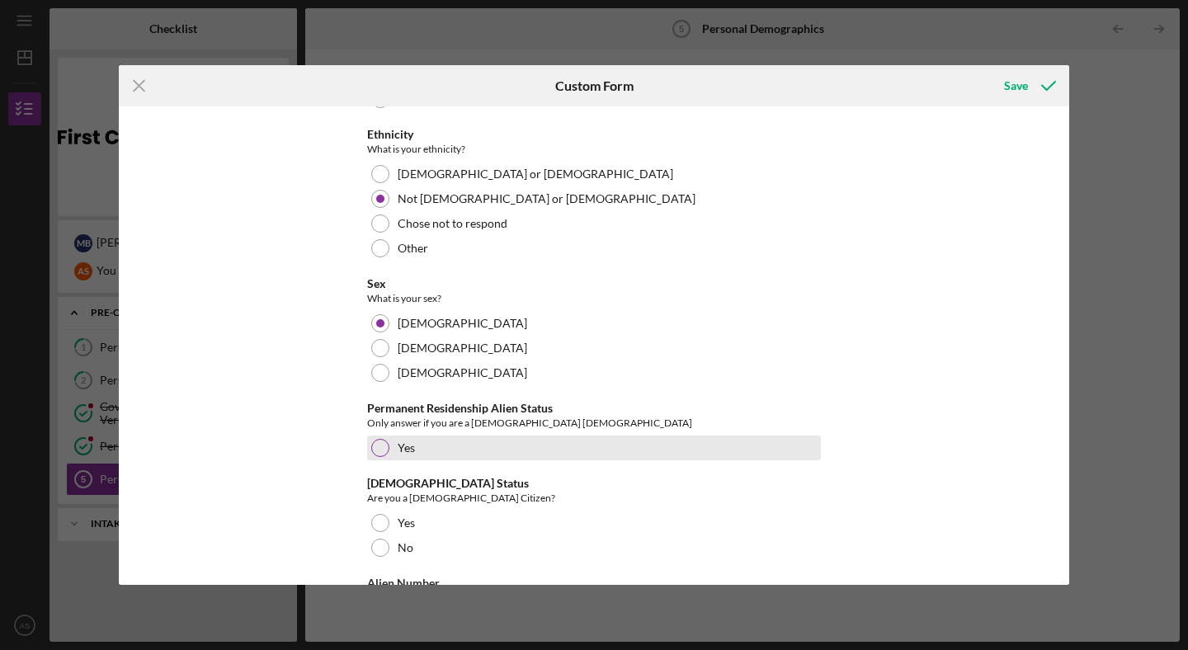
click at [408, 441] on label "Yes" at bounding box center [406, 447] width 17 height 13
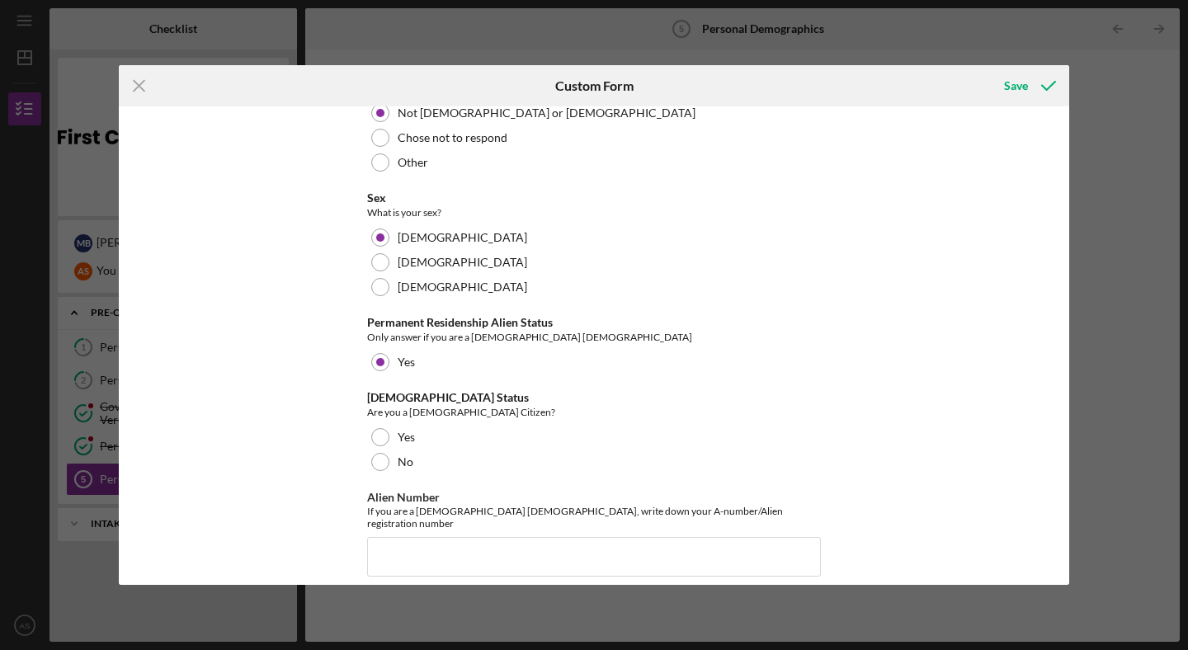
scroll to position [1579, 0]
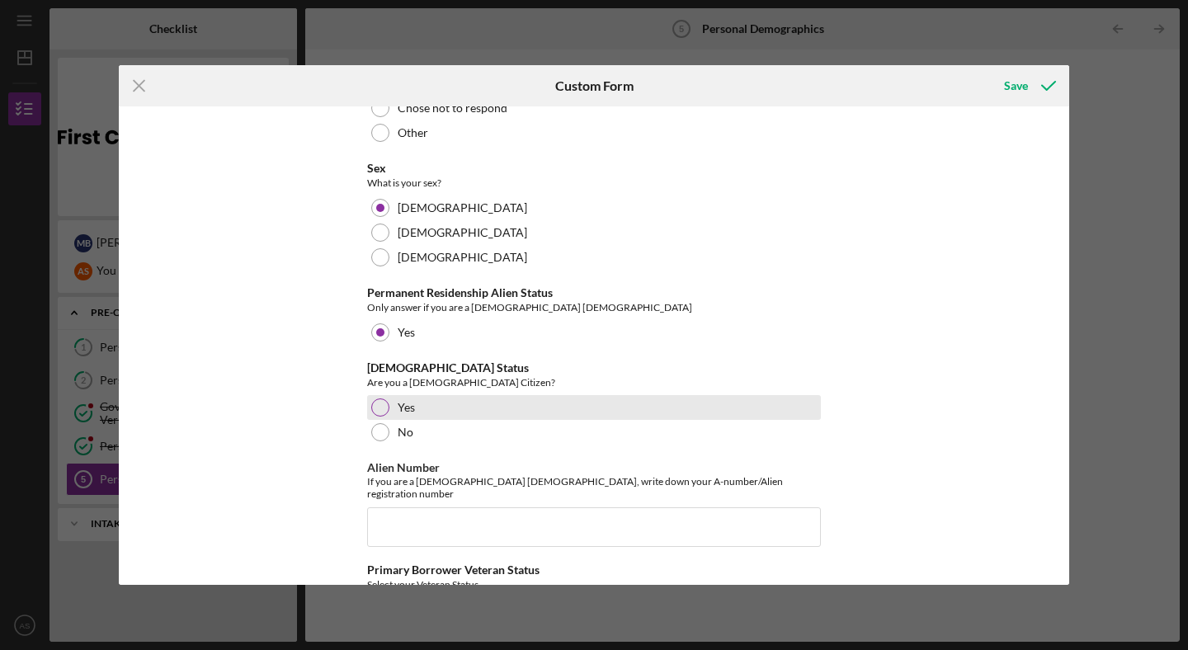
click at [388, 395] on div "Yes" at bounding box center [594, 407] width 454 height 25
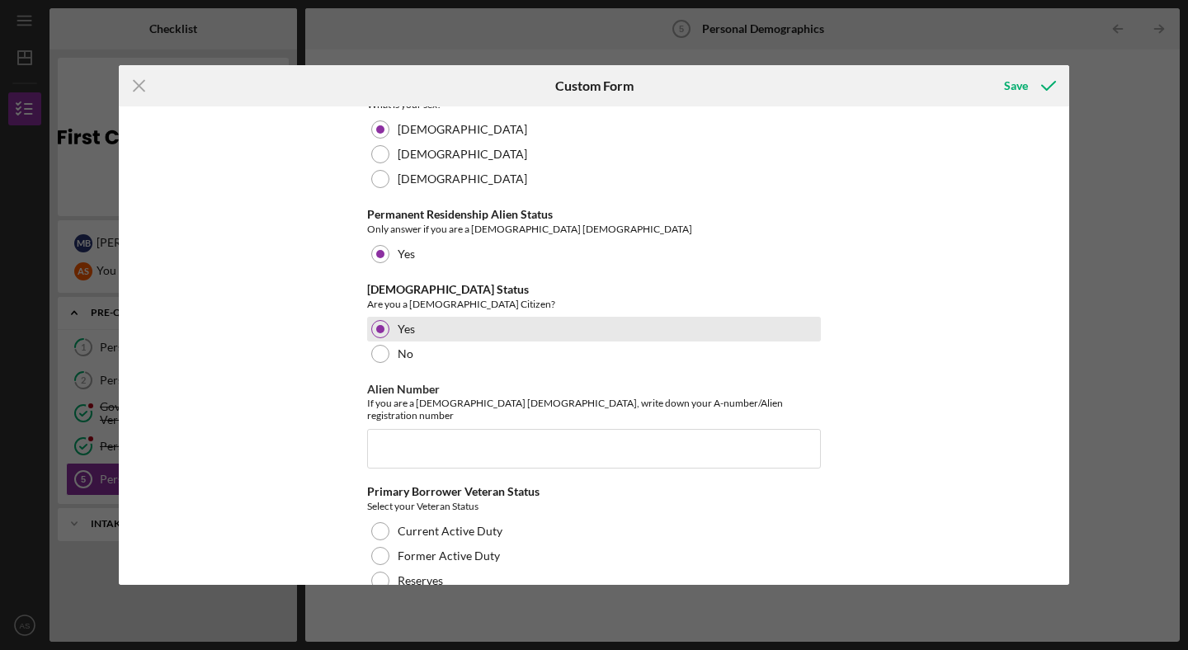
scroll to position [1684, 0]
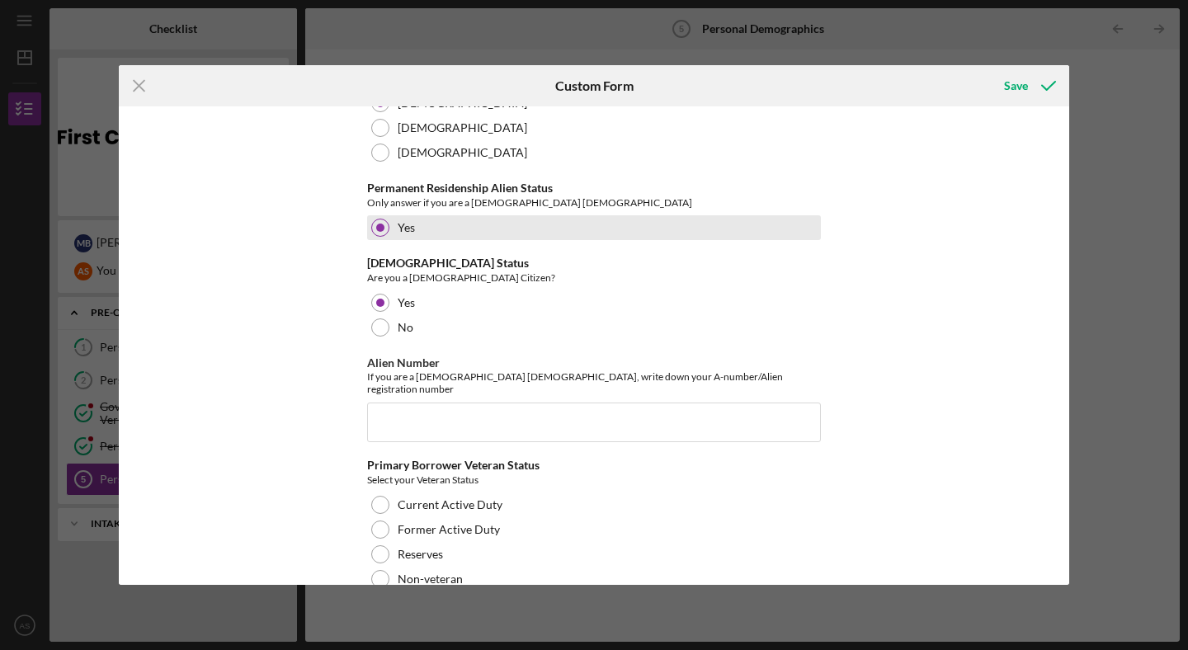
click at [387, 215] on div "Yes" at bounding box center [594, 227] width 454 height 25
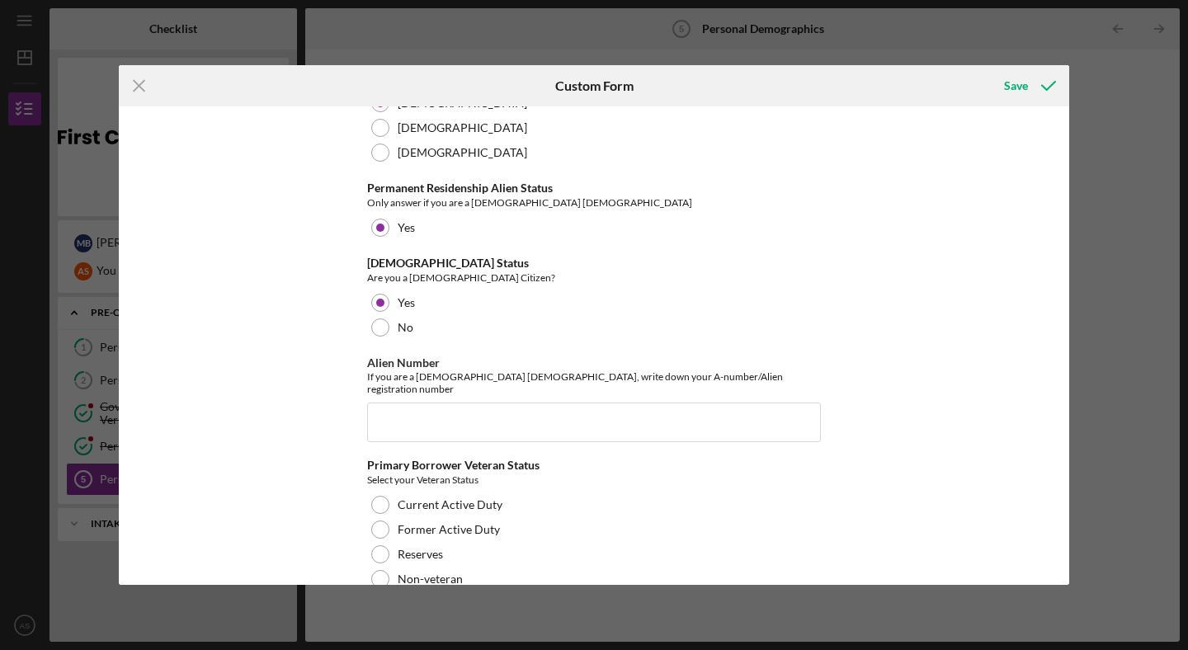
click at [453, 257] on div "[DEMOGRAPHIC_DATA] Status" at bounding box center [594, 263] width 454 height 13
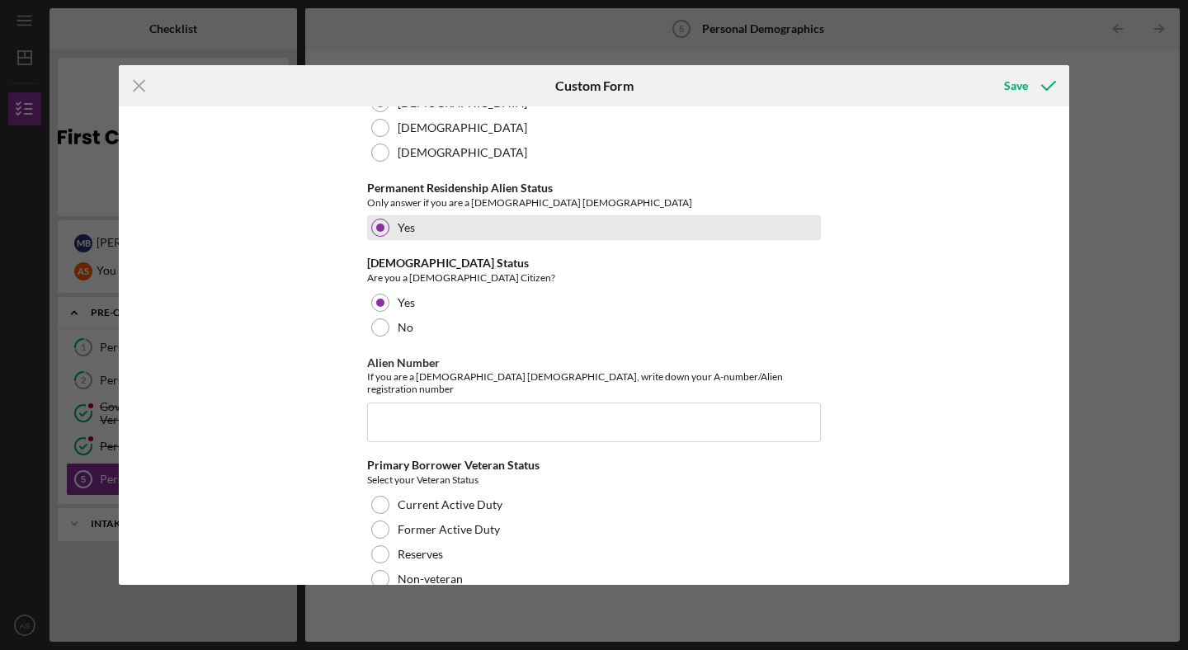
click at [388, 220] on div "Yes" at bounding box center [594, 227] width 454 height 25
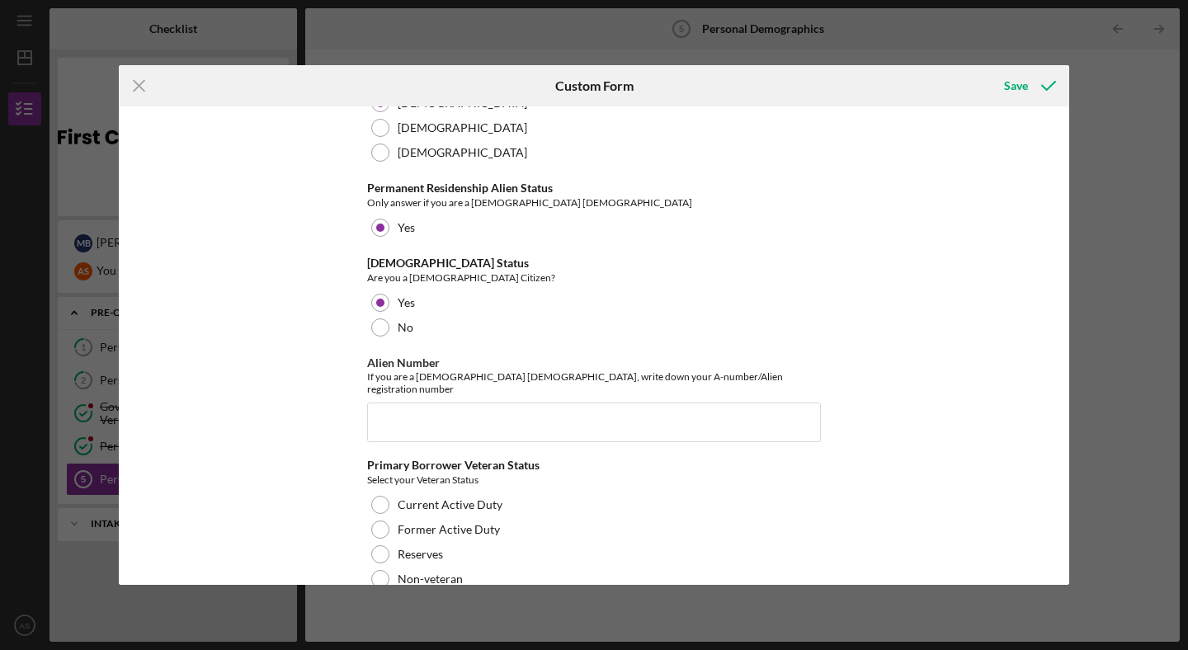
click at [338, 219] on div "Applicant Information Please tell us about yourself Personal Email [EMAIL_ADDRE…" at bounding box center [594, 345] width 951 height 479
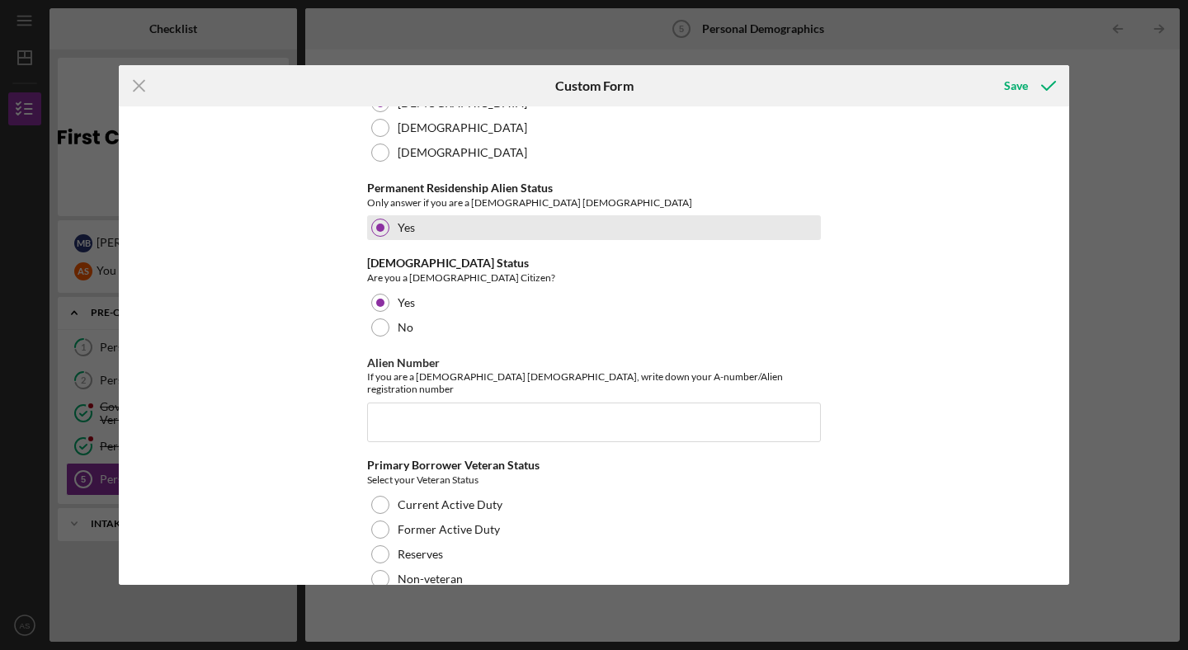
click at [375, 219] on div at bounding box center [380, 228] width 18 height 18
click at [390, 215] on div "Yes" at bounding box center [594, 227] width 454 height 25
click at [383, 219] on div at bounding box center [380, 228] width 18 height 18
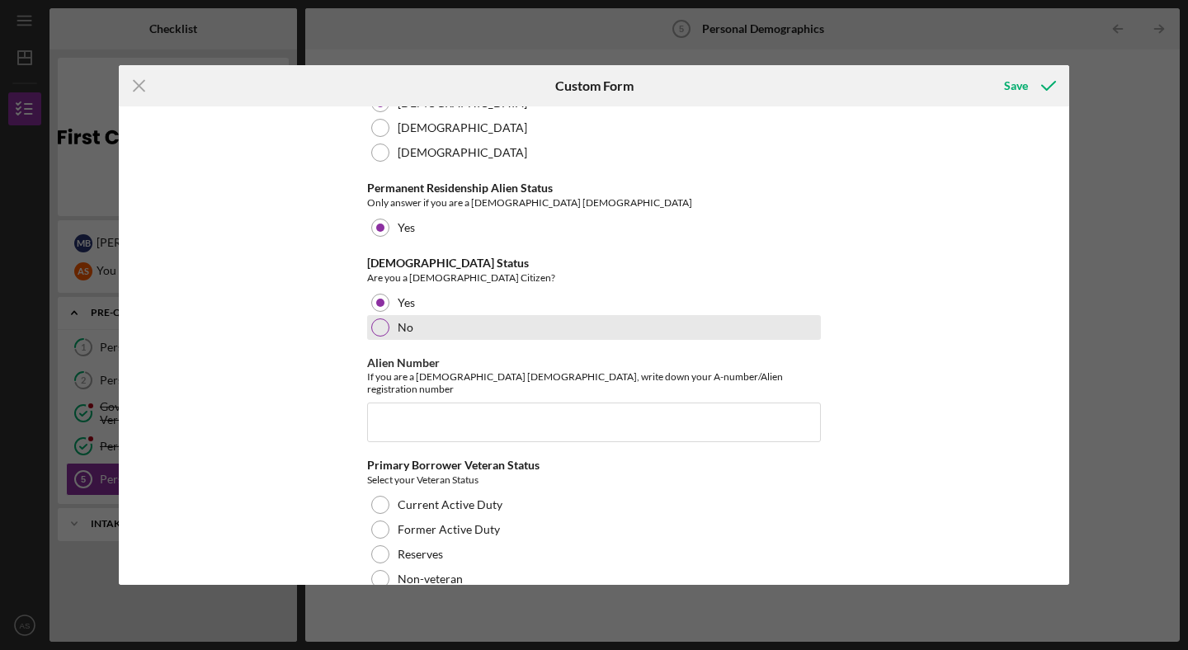
scroll to position [1689, 0]
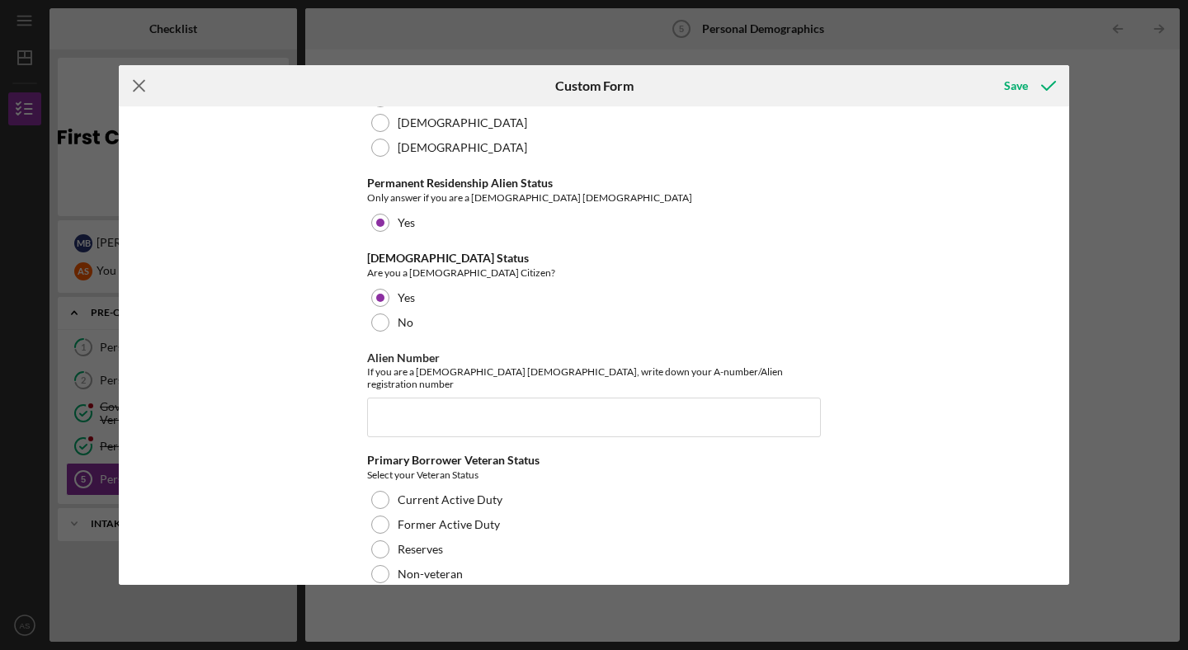
click at [144, 78] on icon "Icon/Menu Close" at bounding box center [139, 85] width 41 height 41
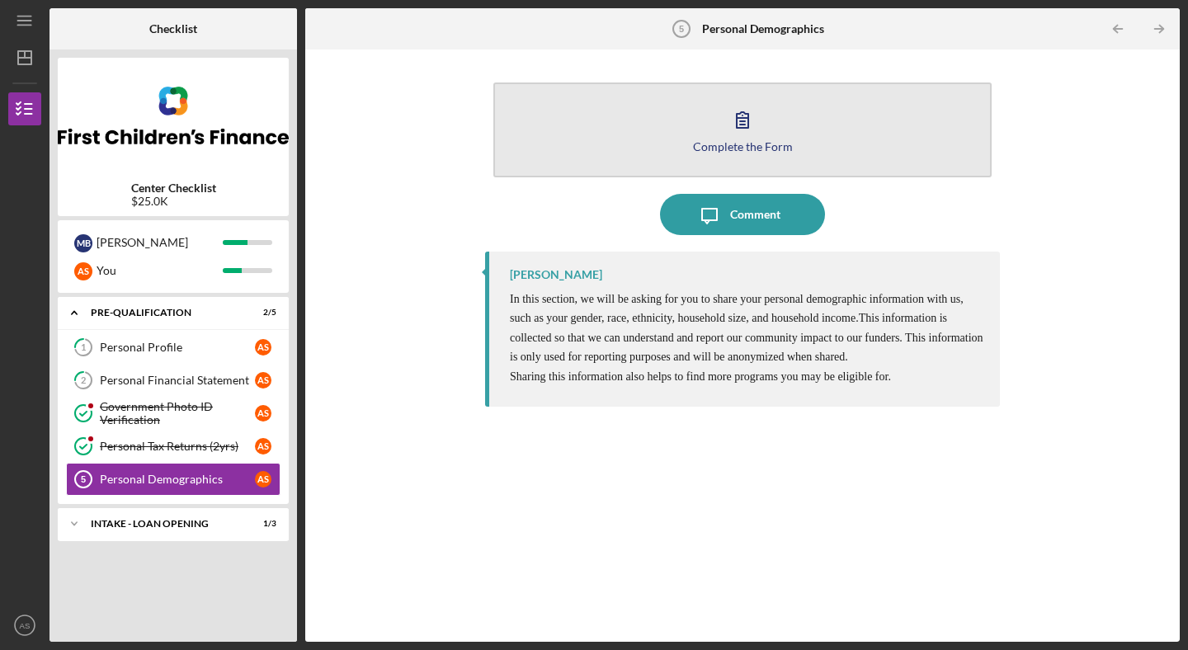
click at [746, 136] on icon "button" at bounding box center [742, 119] width 41 height 41
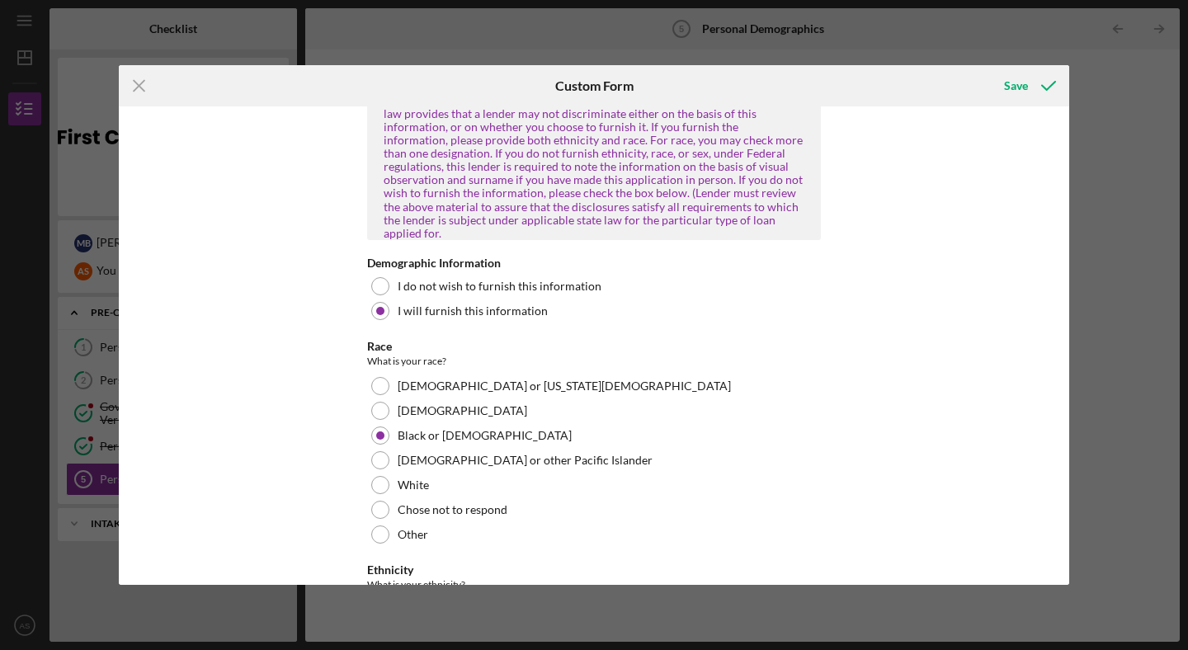
scroll to position [957, 0]
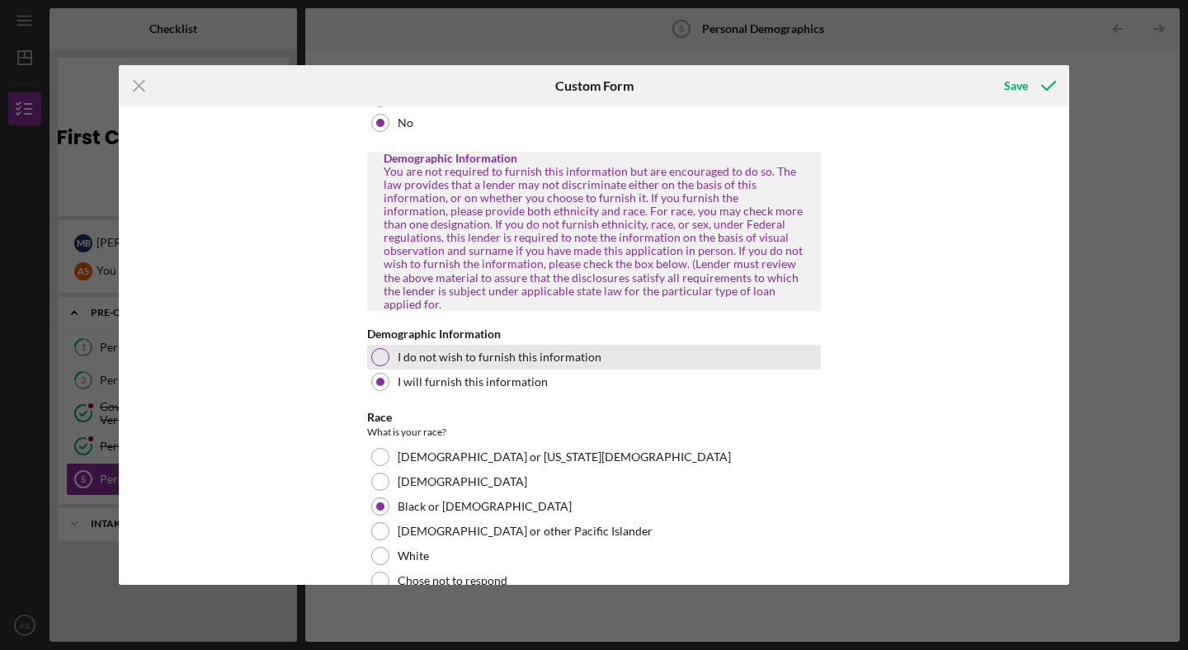
click at [467, 351] on label "I do not wish to furnish this information" at bounding box center [500, 357] width 204 height 13
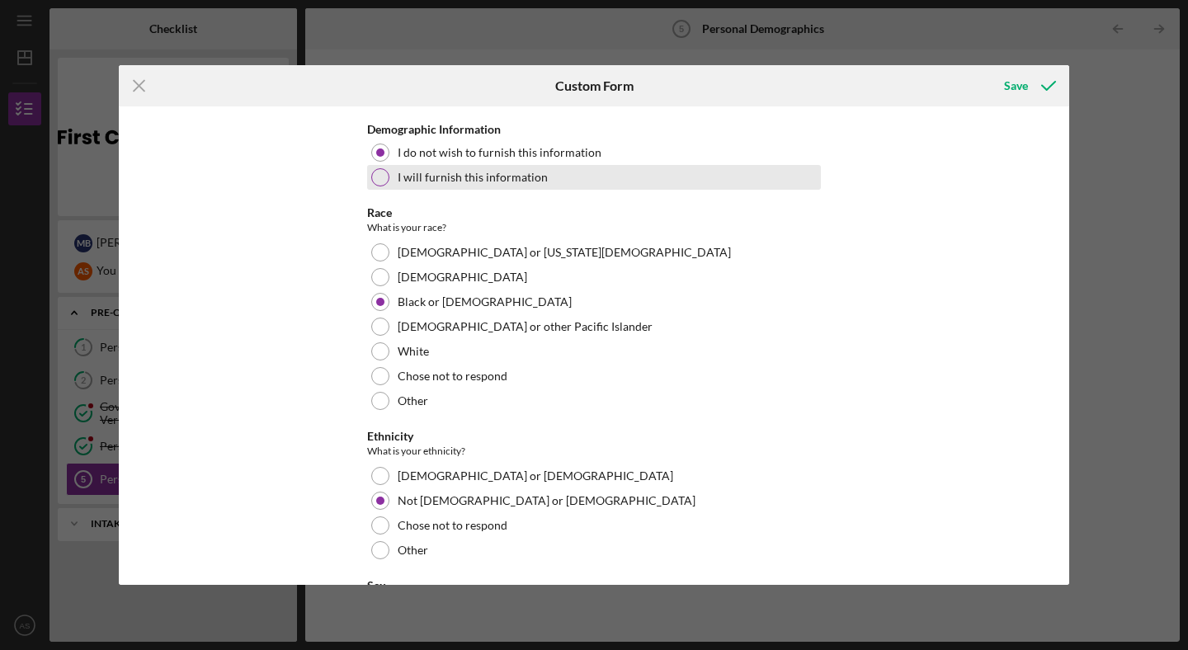
scroll to position [1150, 0]
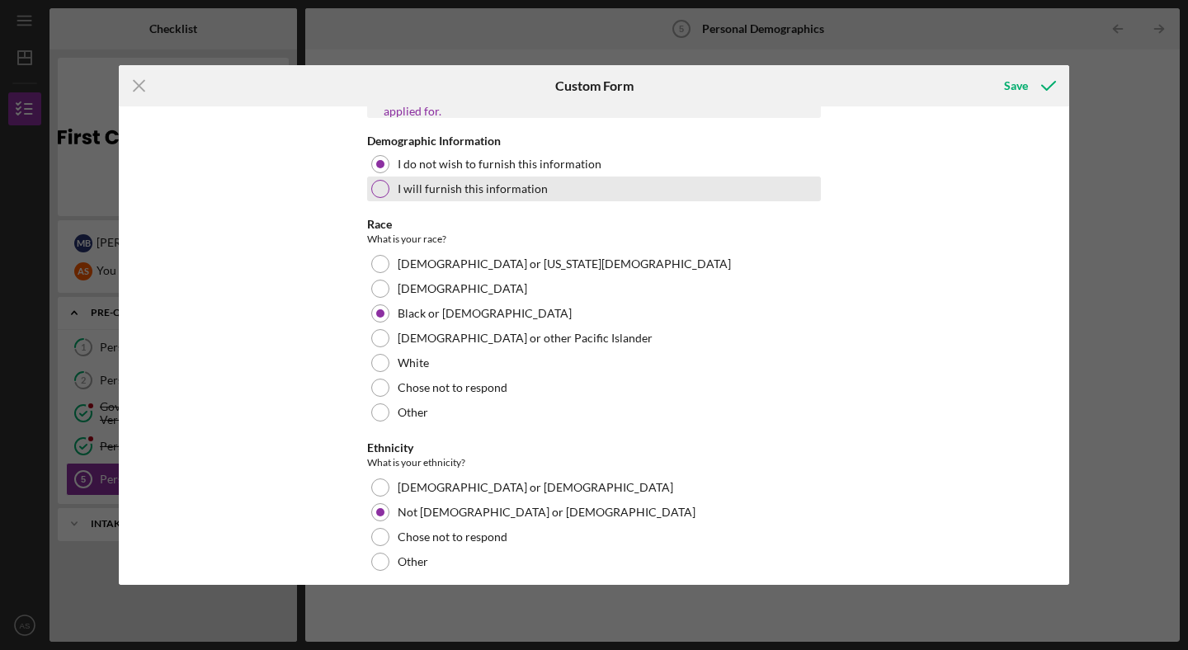
click at [503, 182] on label "I will furnish this information" at bounding box center [473, 188] width 150 height 13
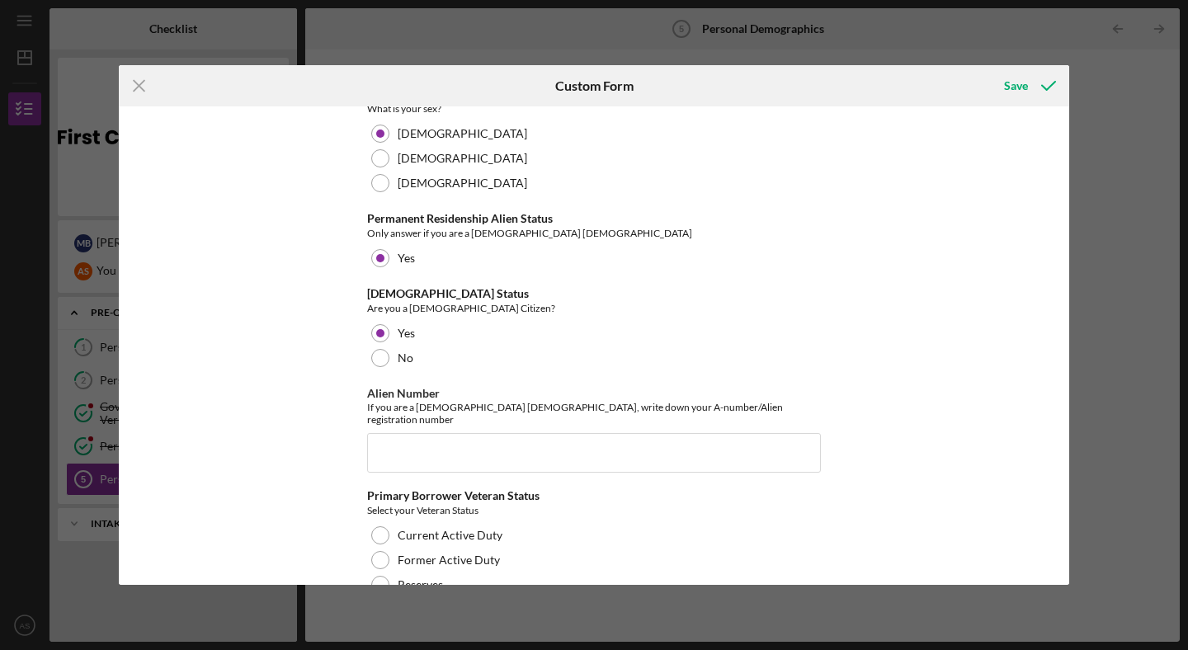
scroll to position [1689, 0]
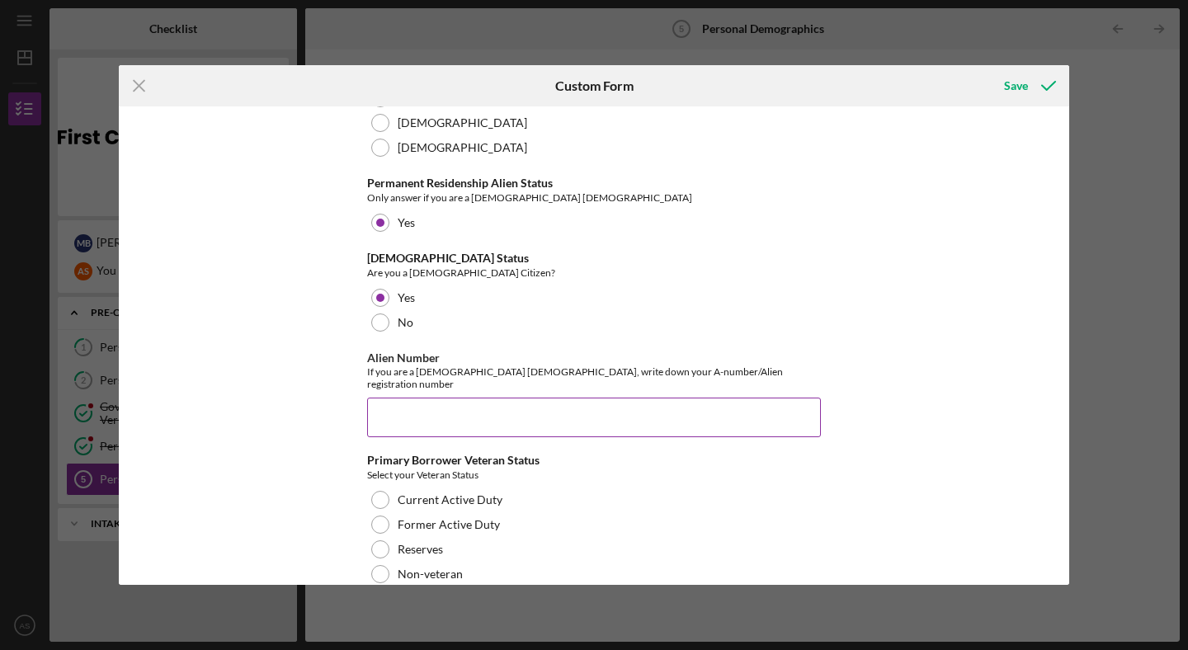
click at [460, 403] on input "Alien Number" at bounding box center [594, 418] width 454 height 40
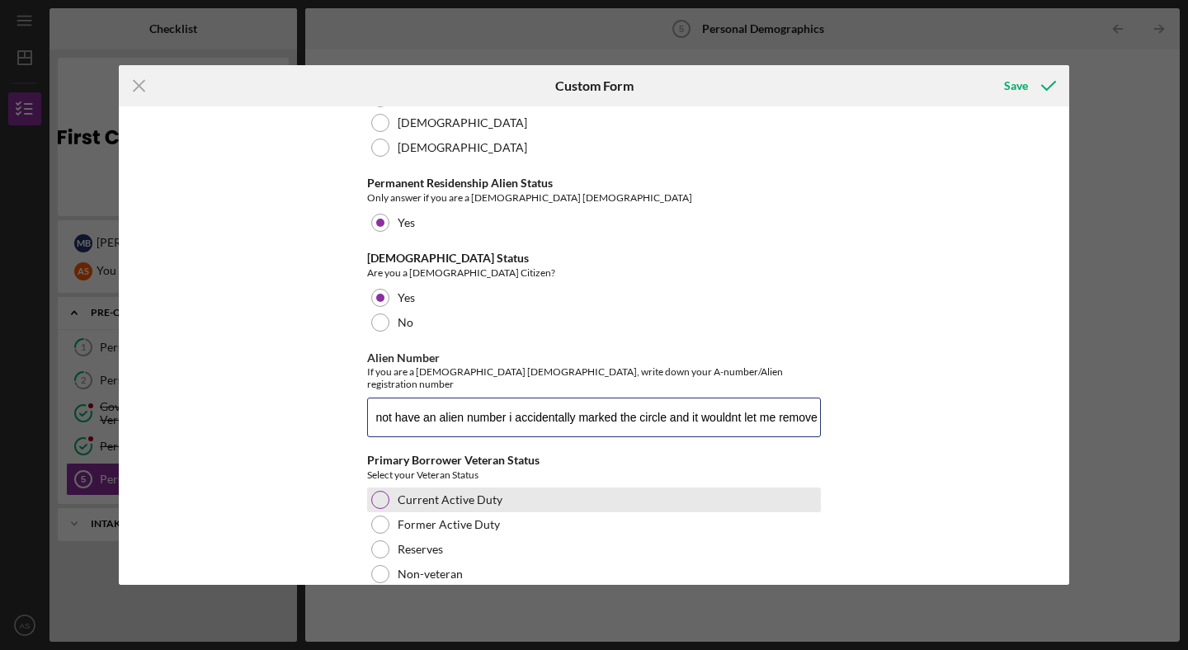
scroll to position [0, 28]
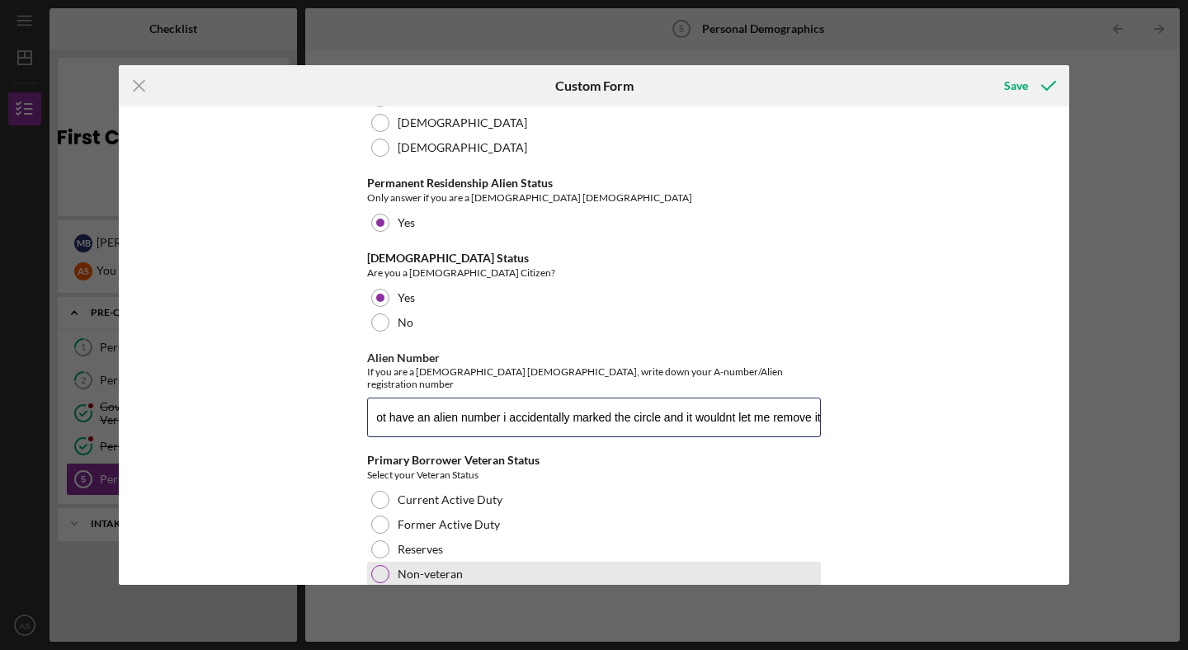
type input "i do not have an alien number i accidentally marked the circle and it wouldnt l…"
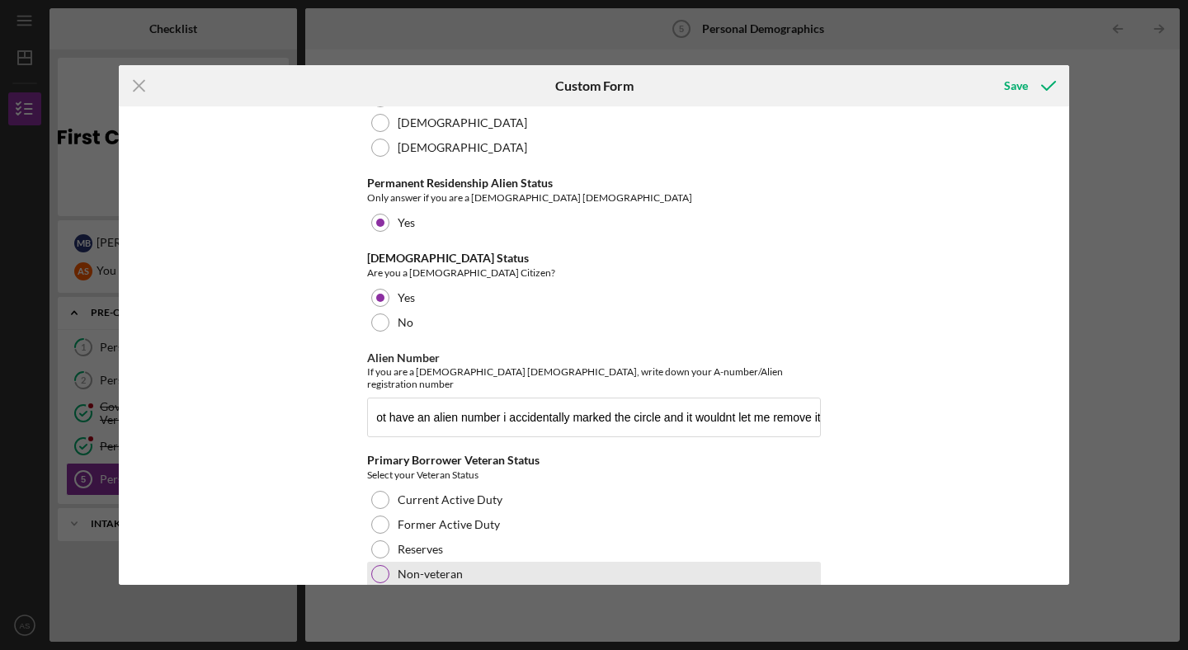
click at [532, 562] on div "Non-veteran" at bounding box center [594, 574] width 454 height 25
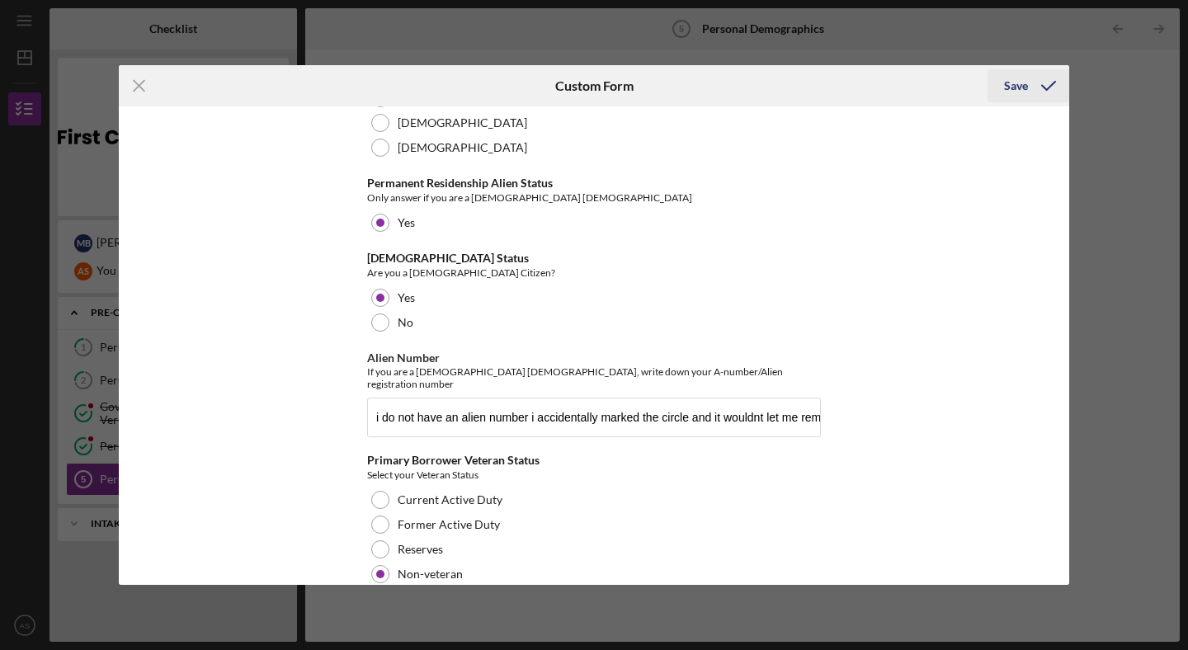
click at [1024, 90] on div "Save" at bounding box center [1016, 85] width 24 height 33
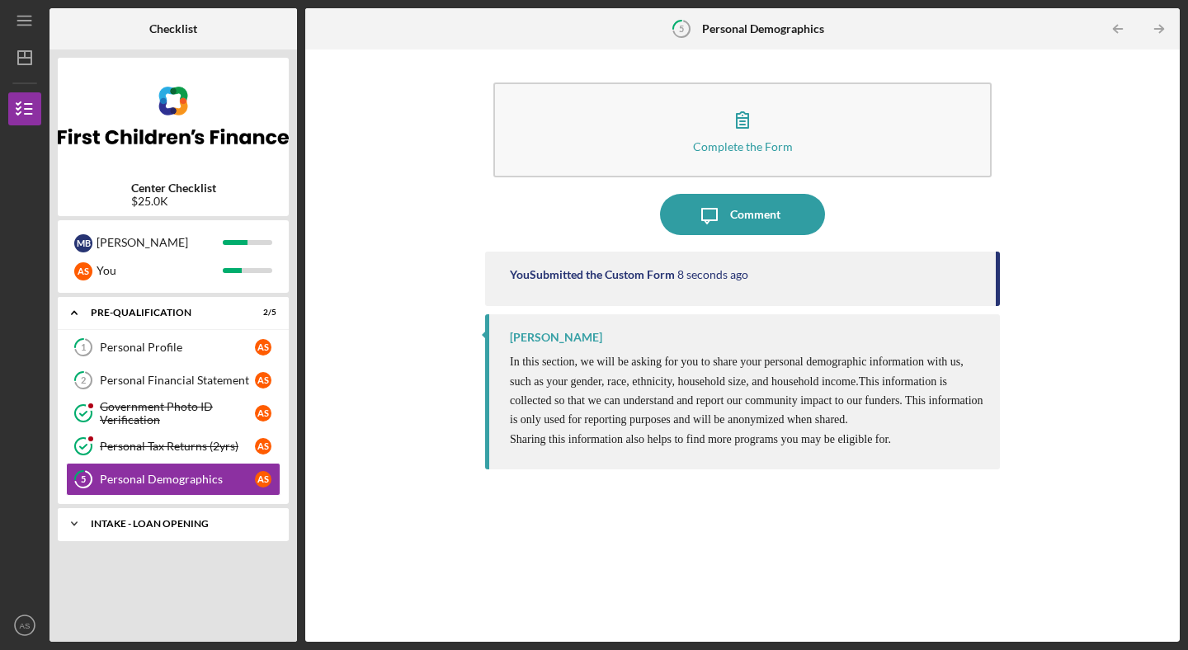
click at [213, 540] on div "Icon/Expander INTAKE - LOAN OPENING 1 / 3" at bounding box center [173, 523] width 231 height 33
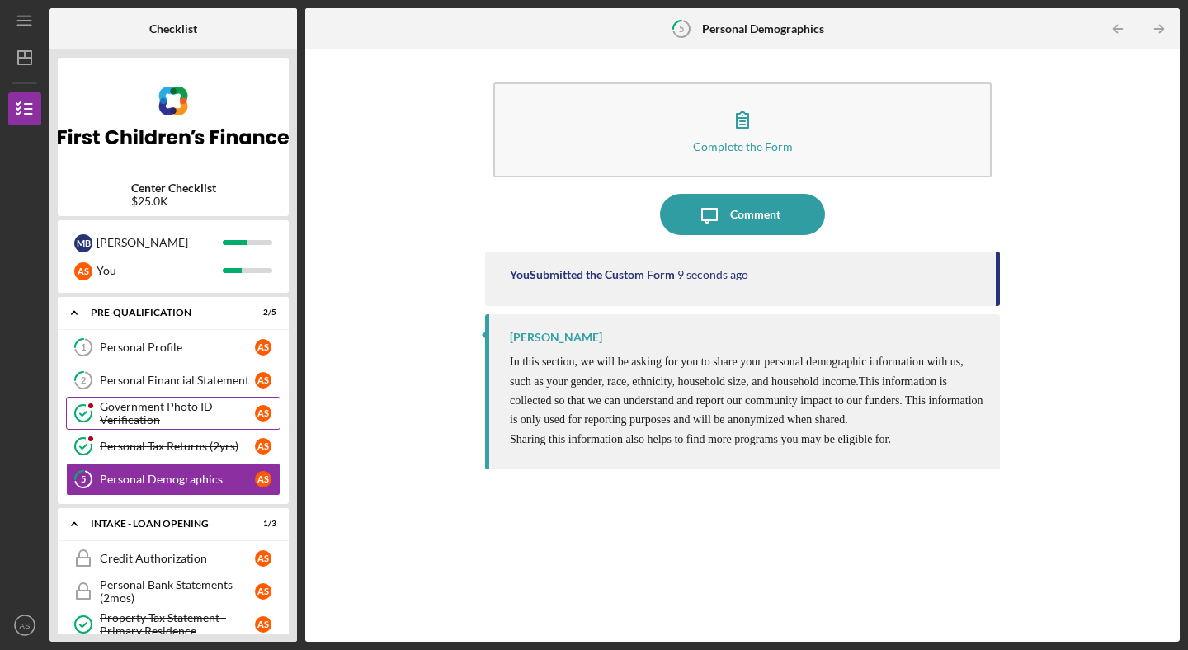
scroll to position [24, 0]
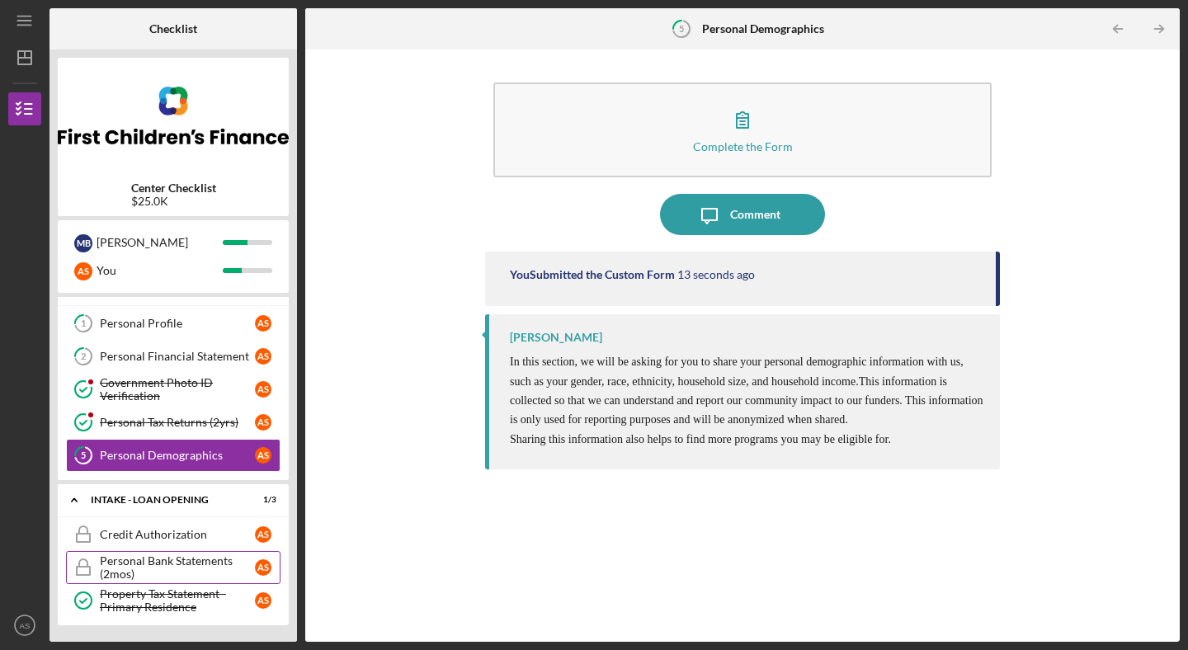
click at [215, 564] on div "Personal Bank Statements (2mos)" at bounding box center [177, 568] width 155 height 26
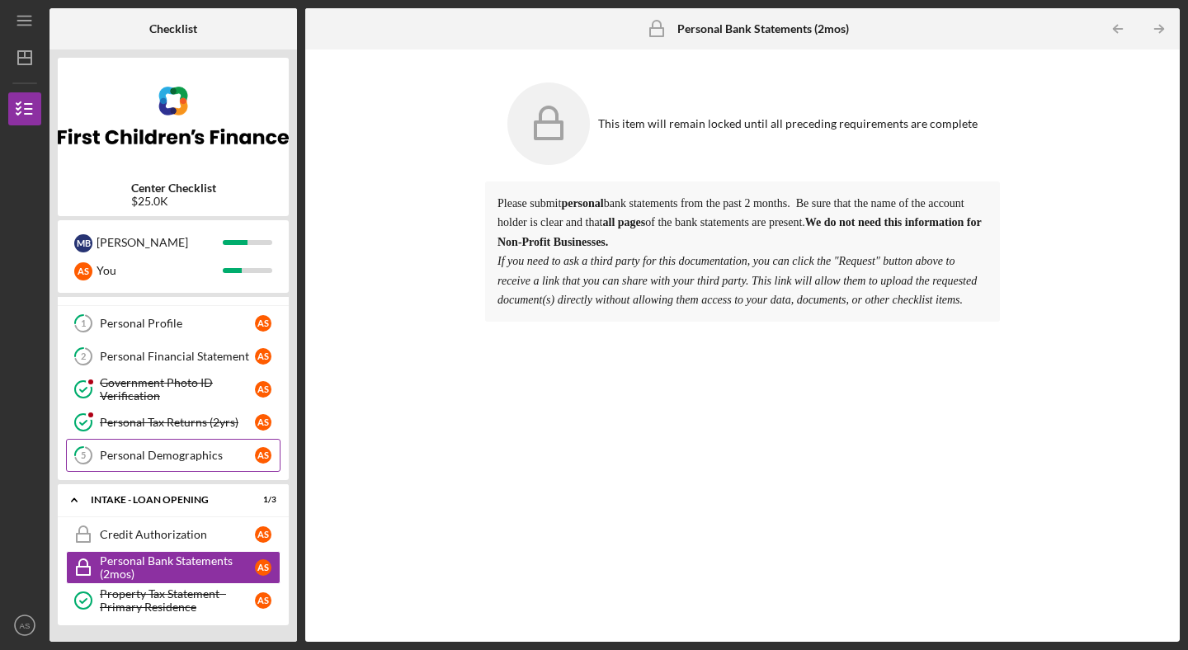
click at [217, 450] on div "Personal Demographics" at bounding box center [177, 455] width 155 height 13
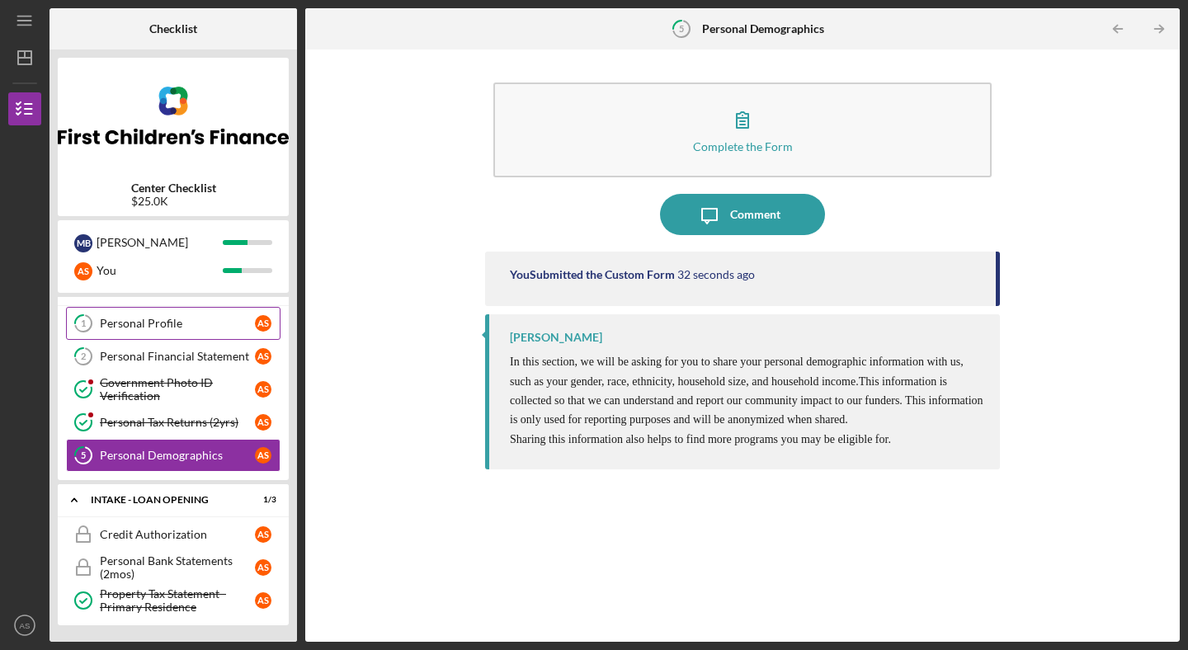
click at [188, 328] on div "Personal Profile" at bounding box center [177, 323] width 155 height 13
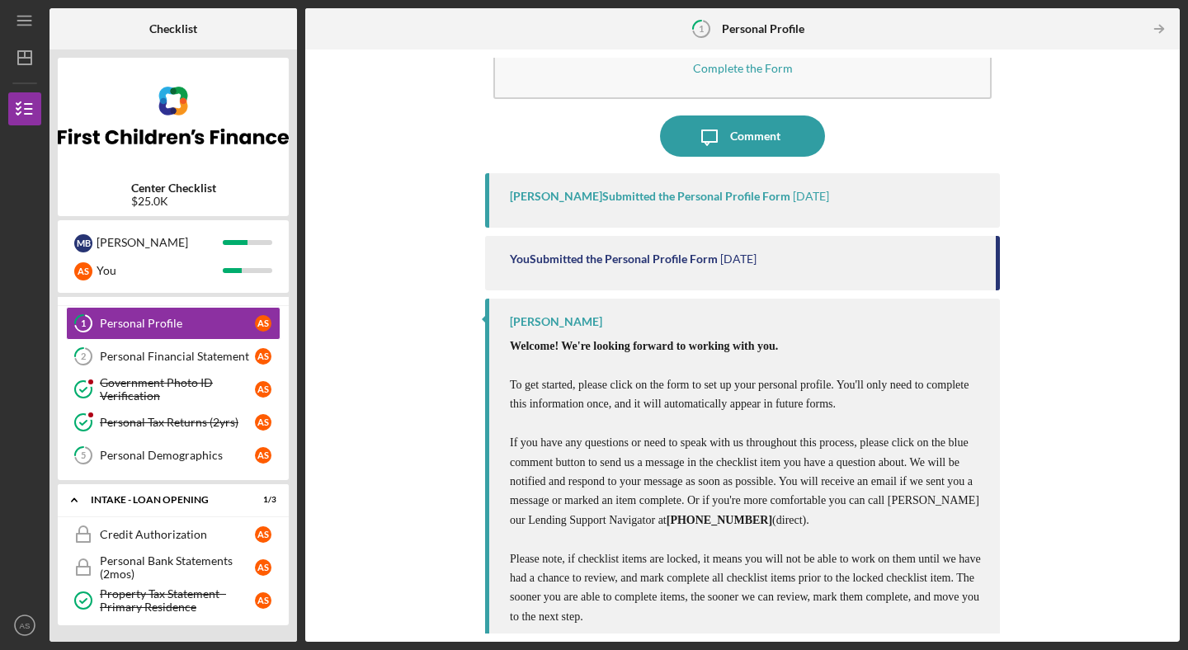
scroll to position [92, 0]
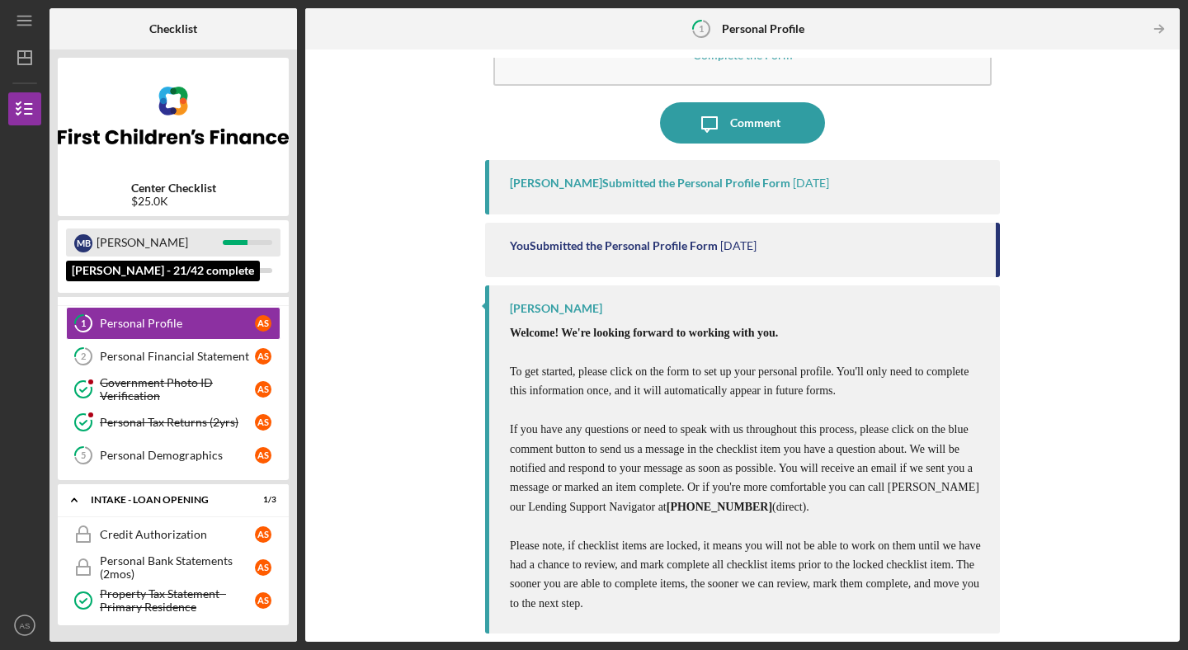
click at [191, 241] on div "[PERSON_NAME]" at bounding box center [160, 243] width 126 height 28
click at [83, 246] on div "M B" at bounding box center [83, 243] width 18 height 18
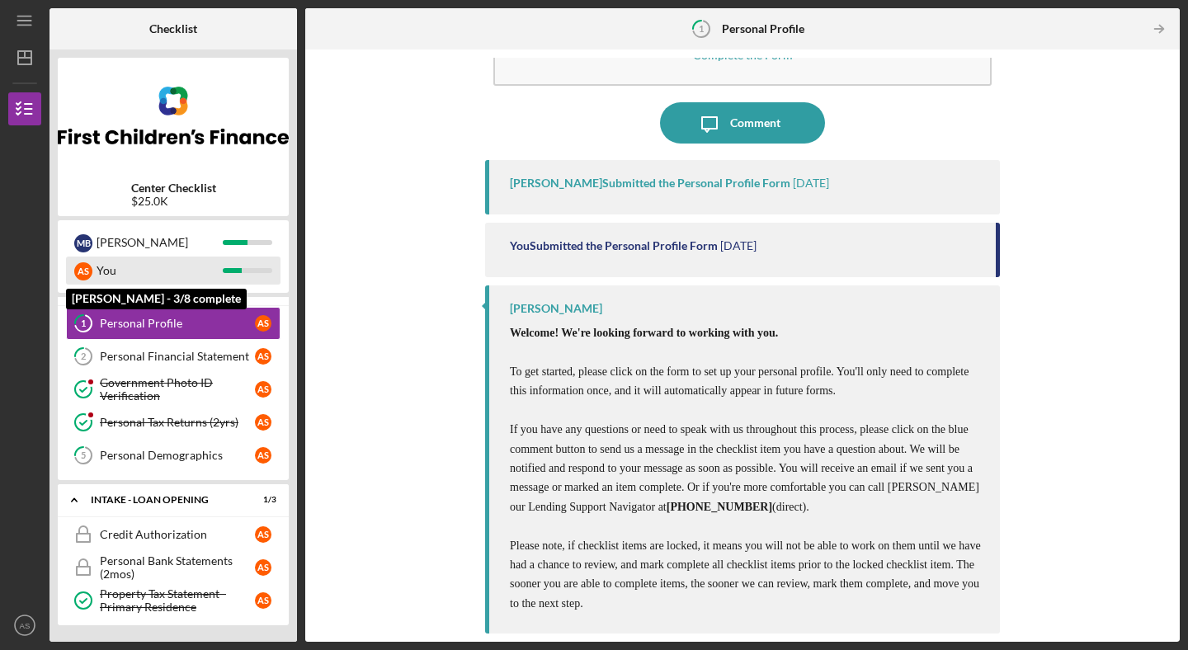
click at [97, 270] on div "You" at bounding box center [160, 271] width 126 height 28
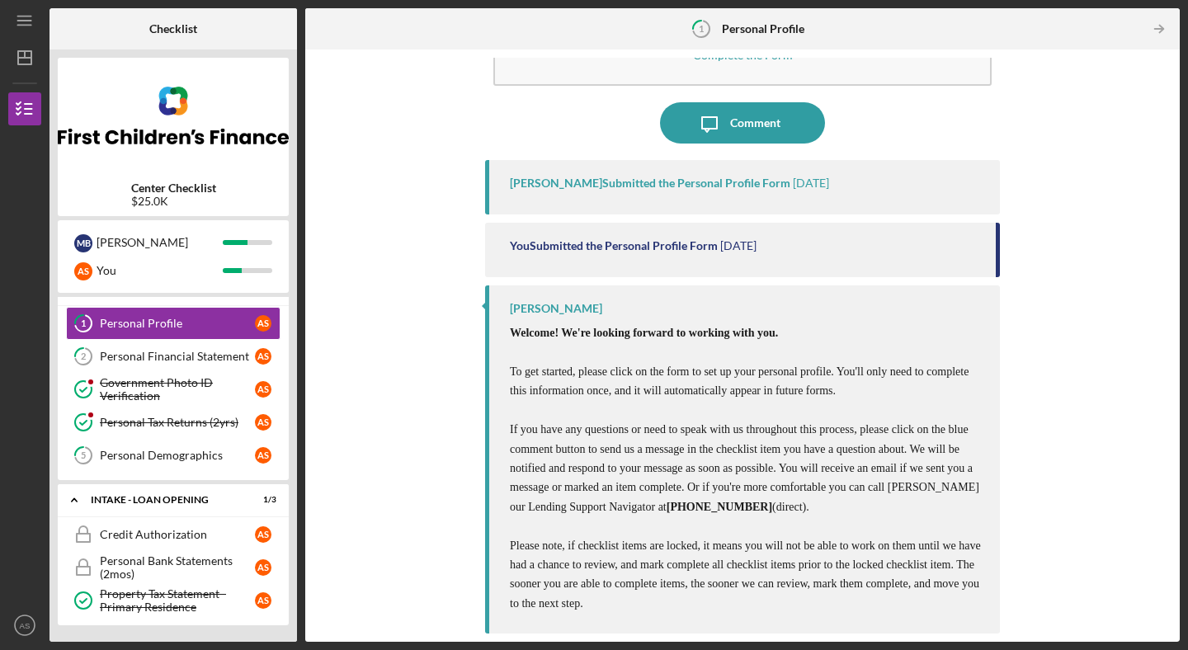
scroll to position [0, 0]
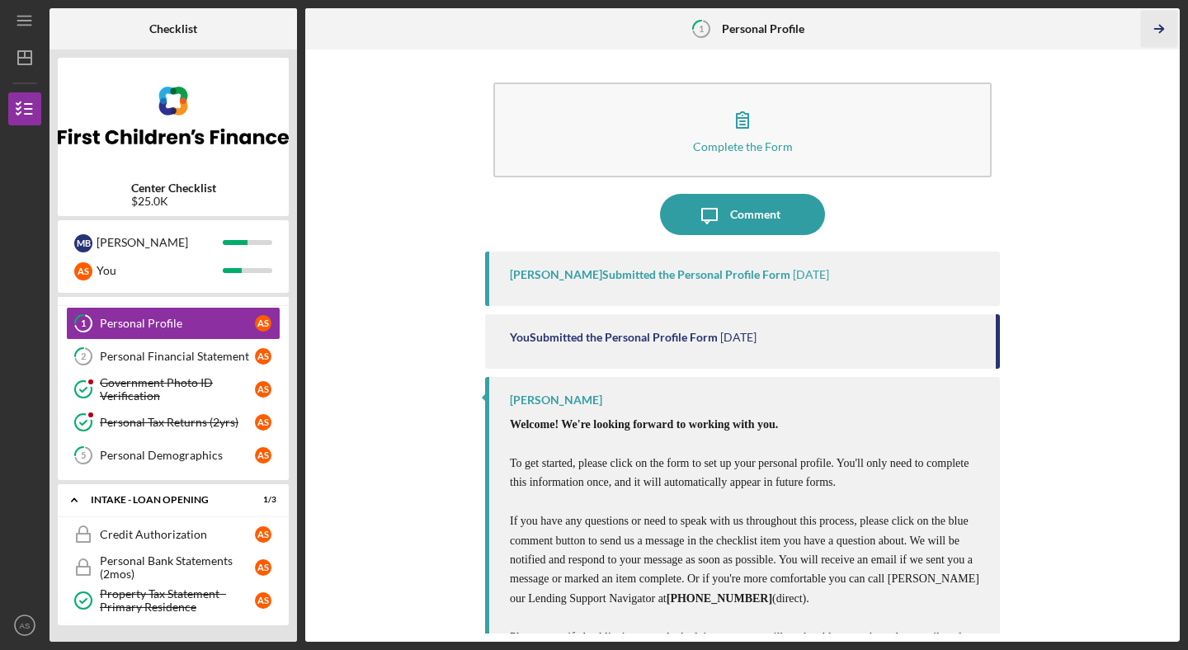
click at [1154, 31] on icon "Icon/Table Pagination Arrow" at bounding box center [1158, 29] width 37 height 37
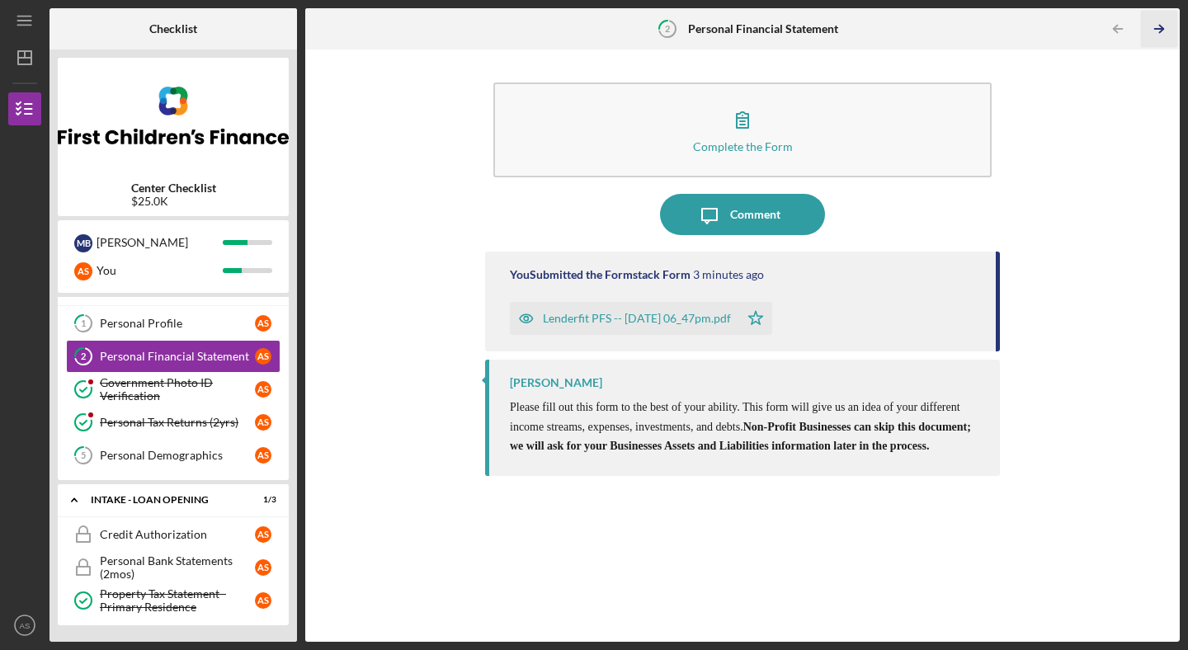
click at [1154, 31] on icon "Icon/Table Pagination Arrow" at bounding box center [1158, 29] width 37 height 37
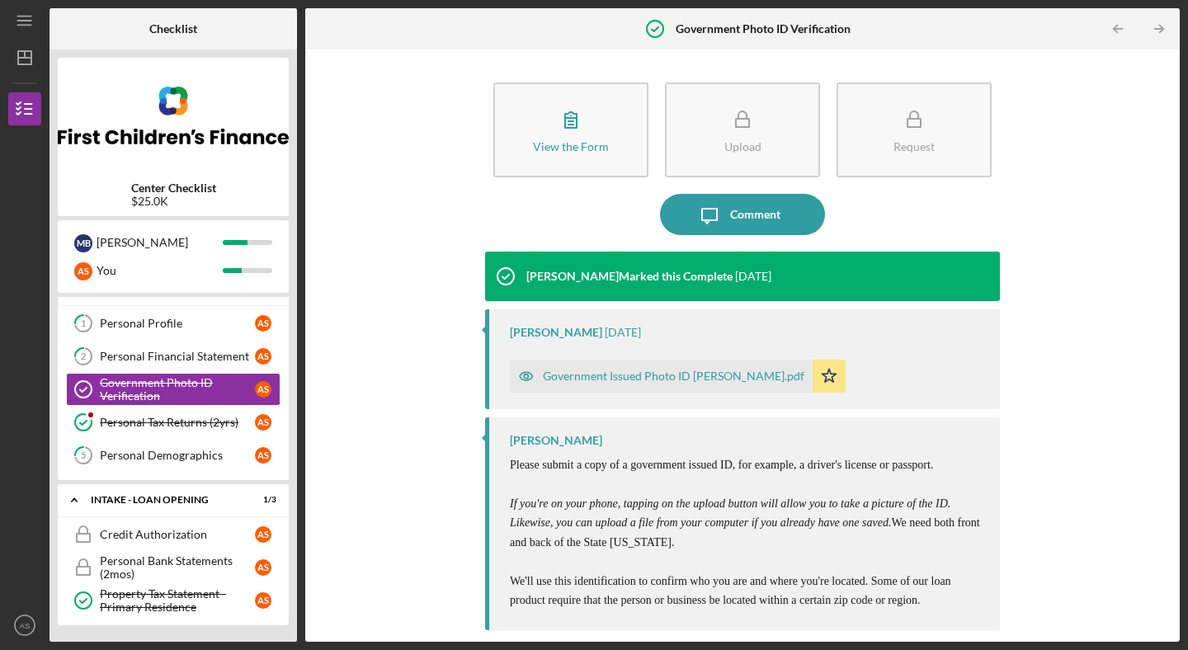
click at [1154, 31] on icon "Icon/Table Pagination Arrow" at bounding box center [1158, 29] width 37 height 37
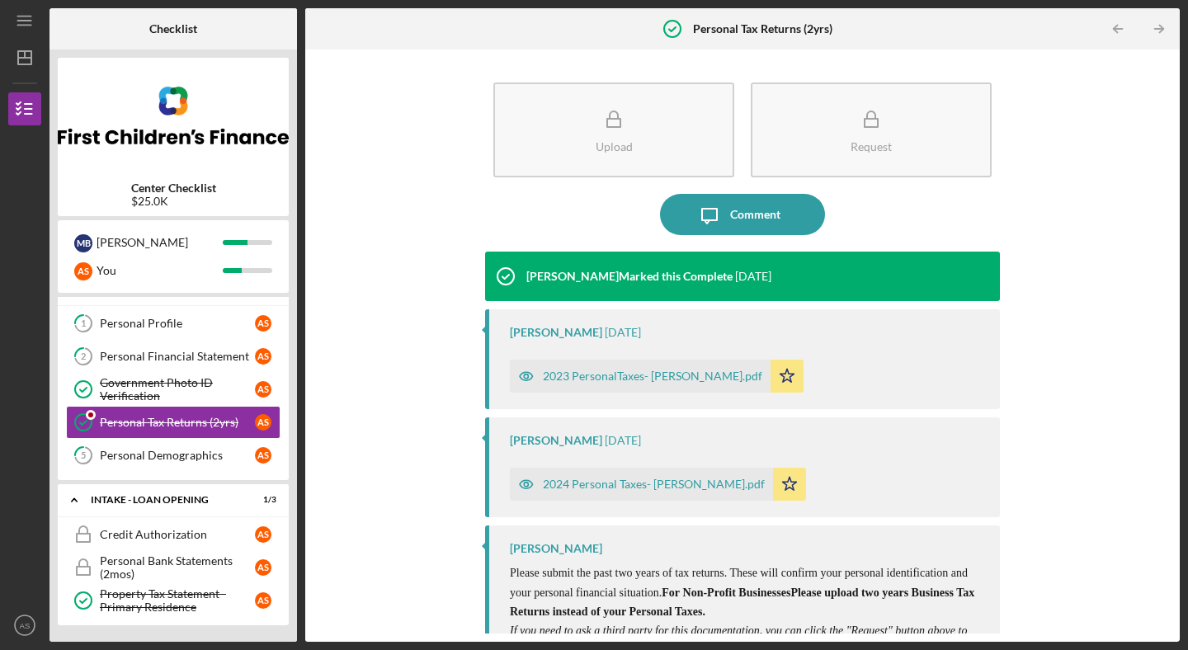
click at [1154, 31] on icon "Icon/Table Pagination Arrow" at bounding box center [1158, 29] width 37 height 37
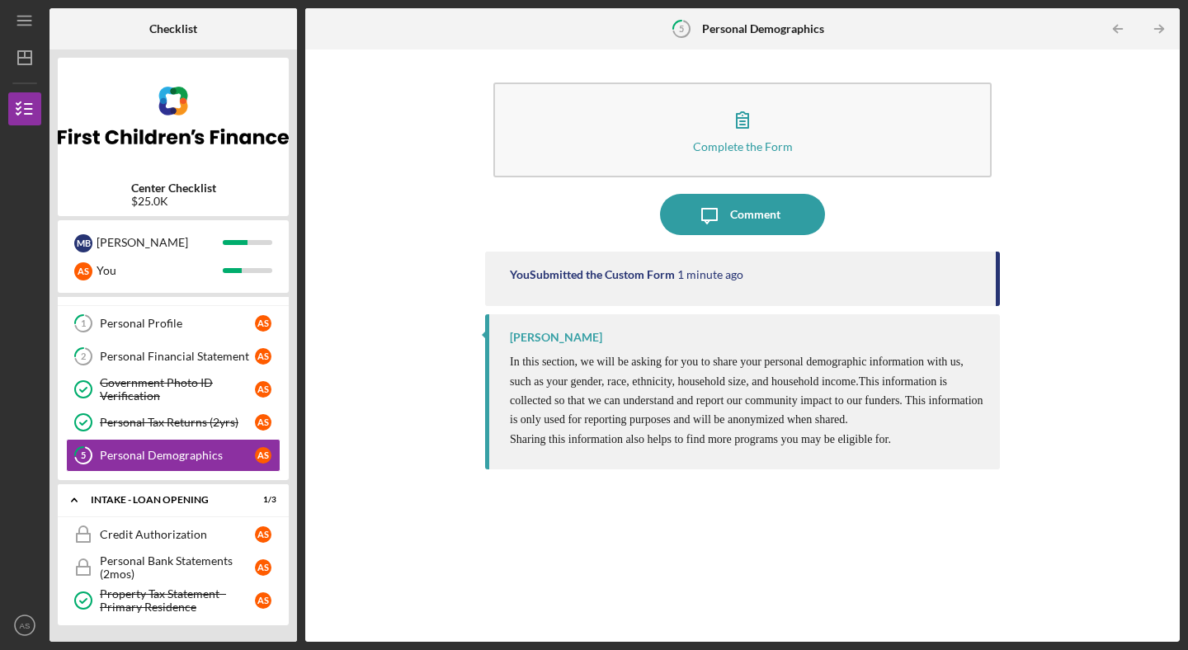
click at [1154, 31] on icon "Icon/Table Pagination Arrow" at bounding box center [1158, 29] width 37 height 37
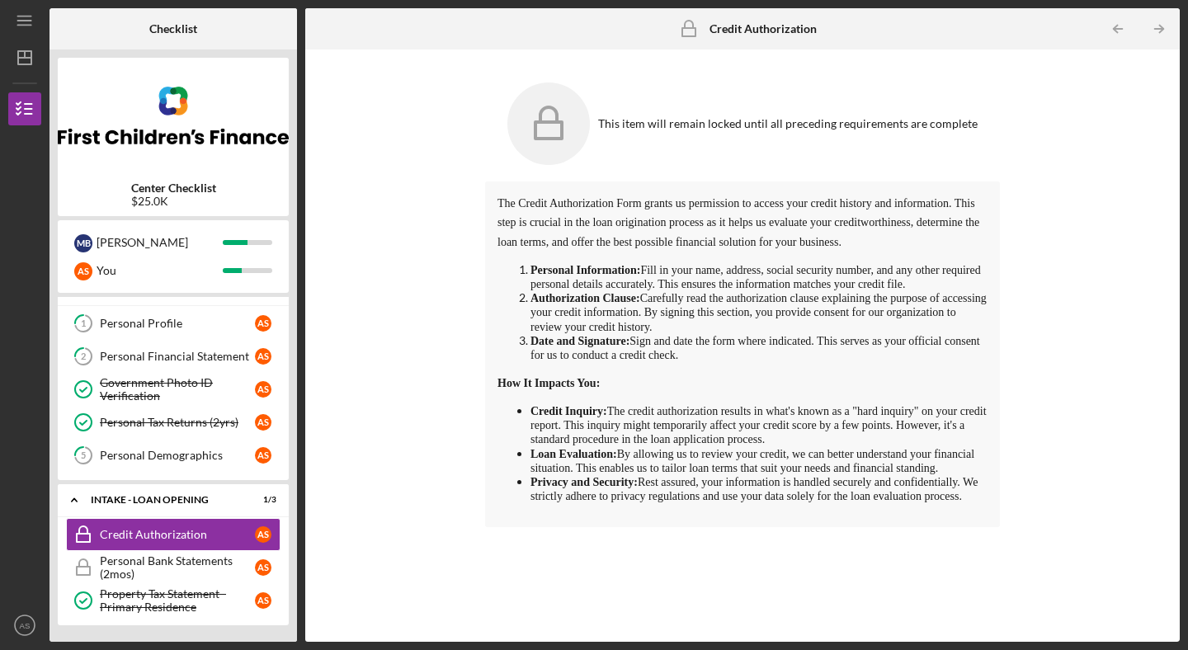
click at [1154, 31] on icon "Icon/Table Pagination Arrow" at bounding box center [1158, 29] width 37 height 37
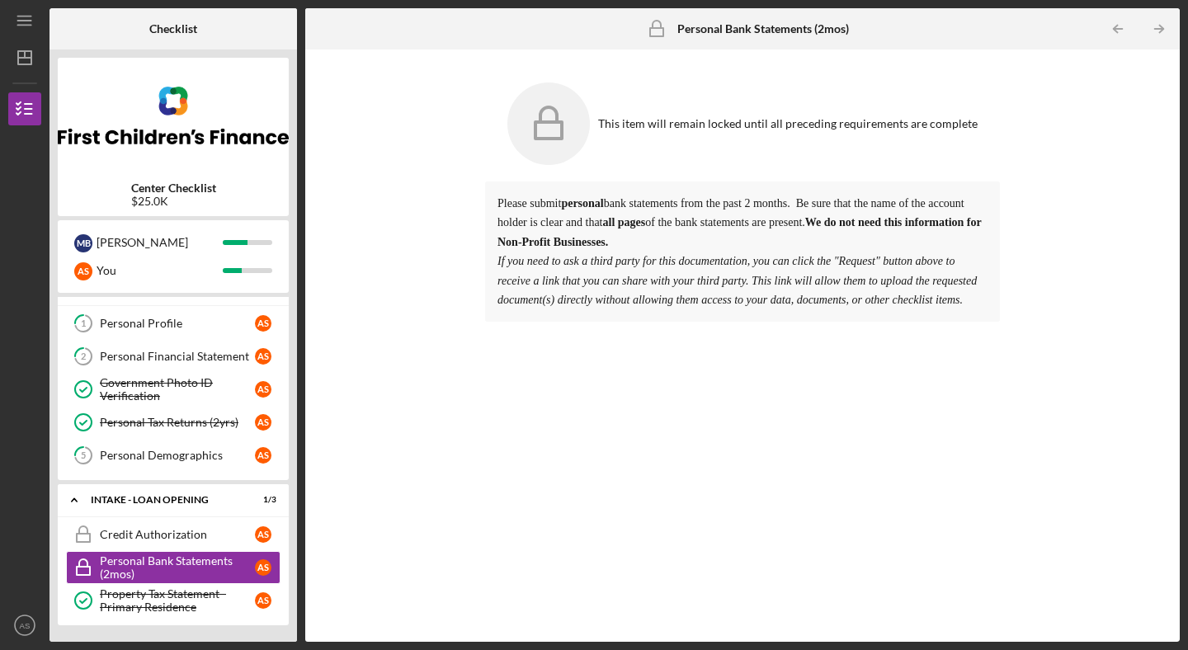
click at [1154, 31] on icon "Icon/Table Pagination Arrow" at bounding box center [1158, 29] width 37 height 37
